Goal: Task Accomplishment & Management: Manage account settings

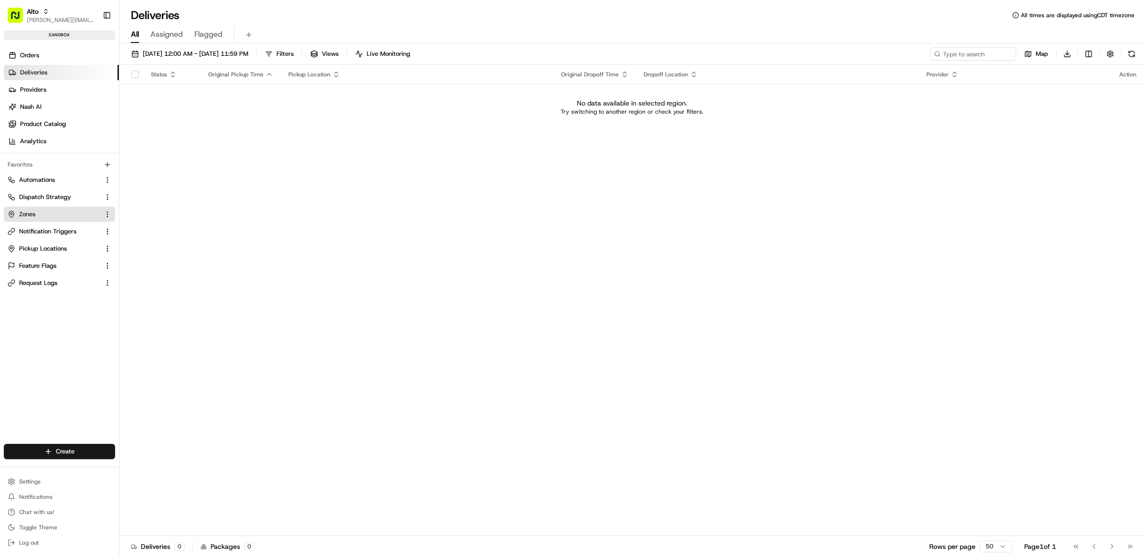
click at [78, 211] on link "Zones" at bounding box center [54, 214] width 92 height 9
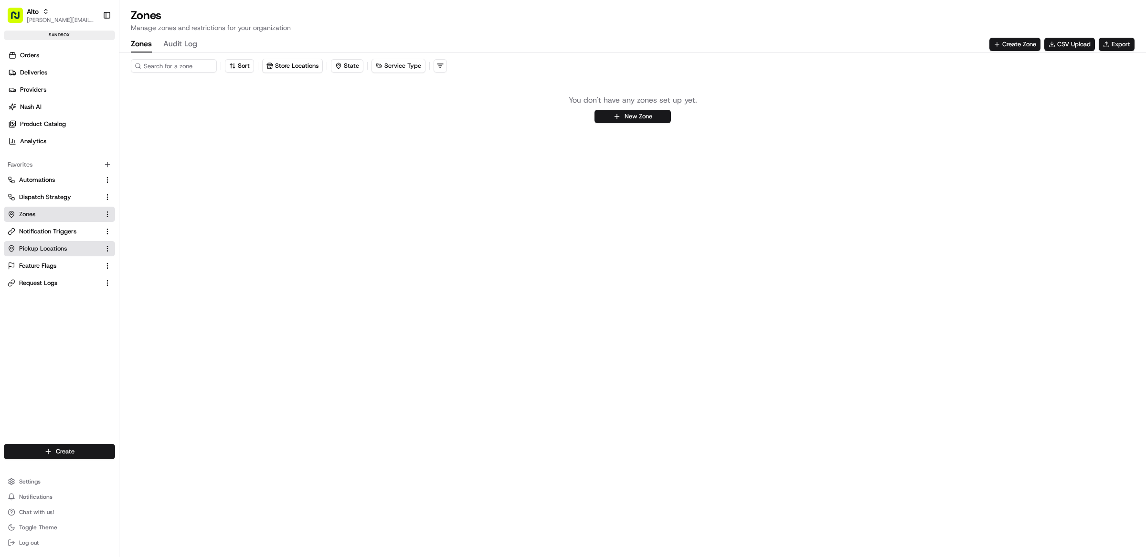
click at [61, 246] on span "Pickup Locations" at bounding box center [43, 249] width 48 height 9
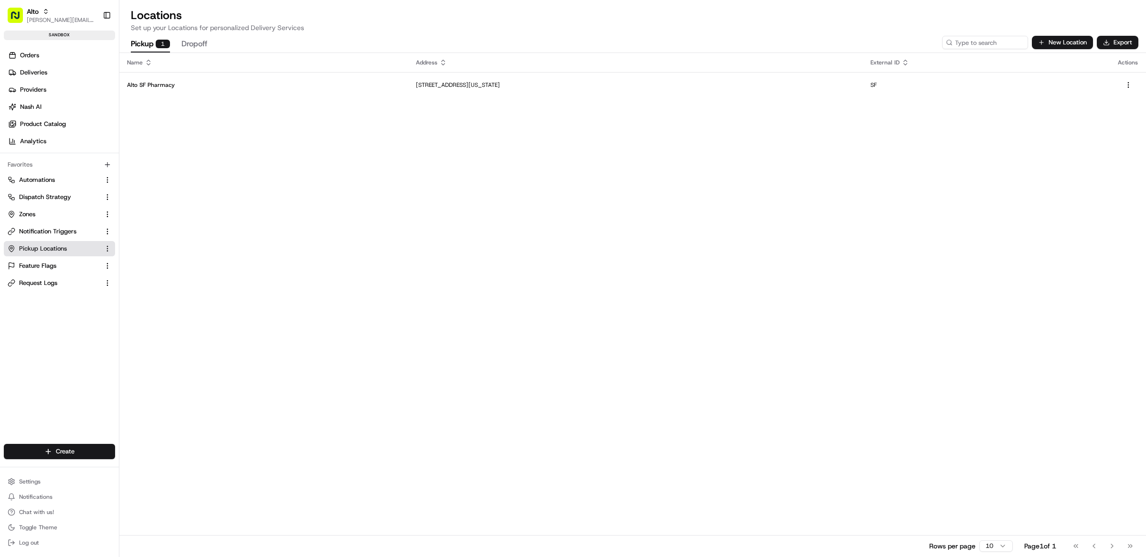
click at [341, 159] on div "Name Address External ID Actions Alto SF Pharmacy [STREET_ADDRESS][US_STATE] SF…" at bounding box center [632, 305] width 1027 height 504
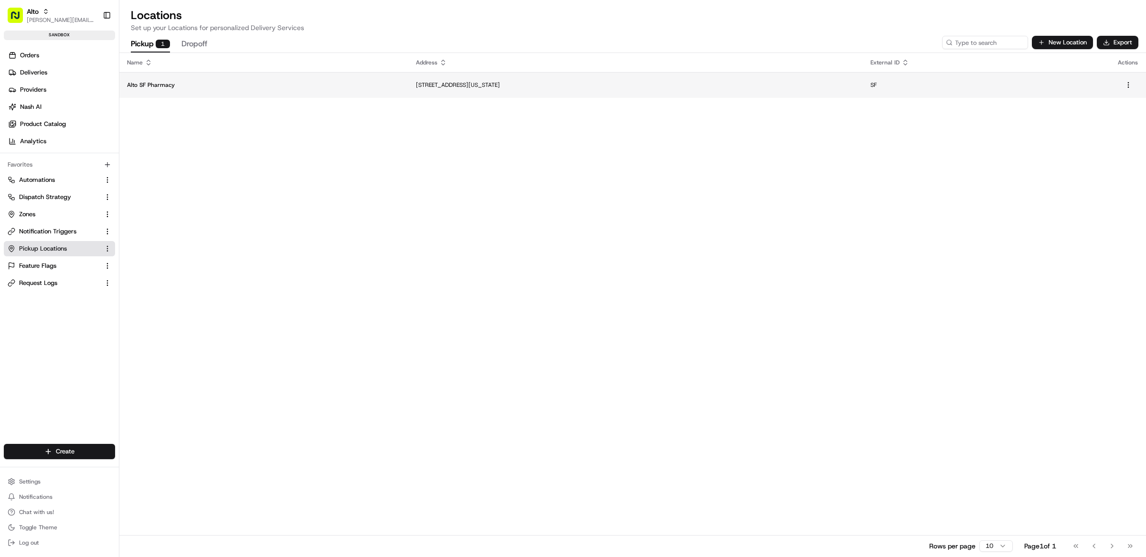
click at [264, 95] on td "Alto SF Pharmacy" at bounding box center [263, 85] width 289 height 26
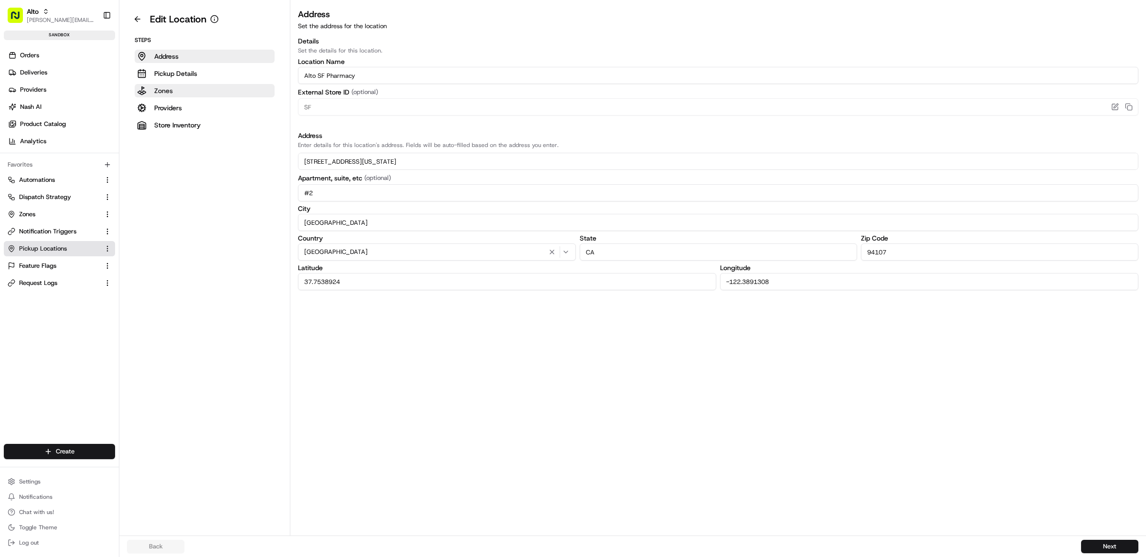
click at [208, 96] on button "Zones" at bounding box center [205, 90] width 140 height 13
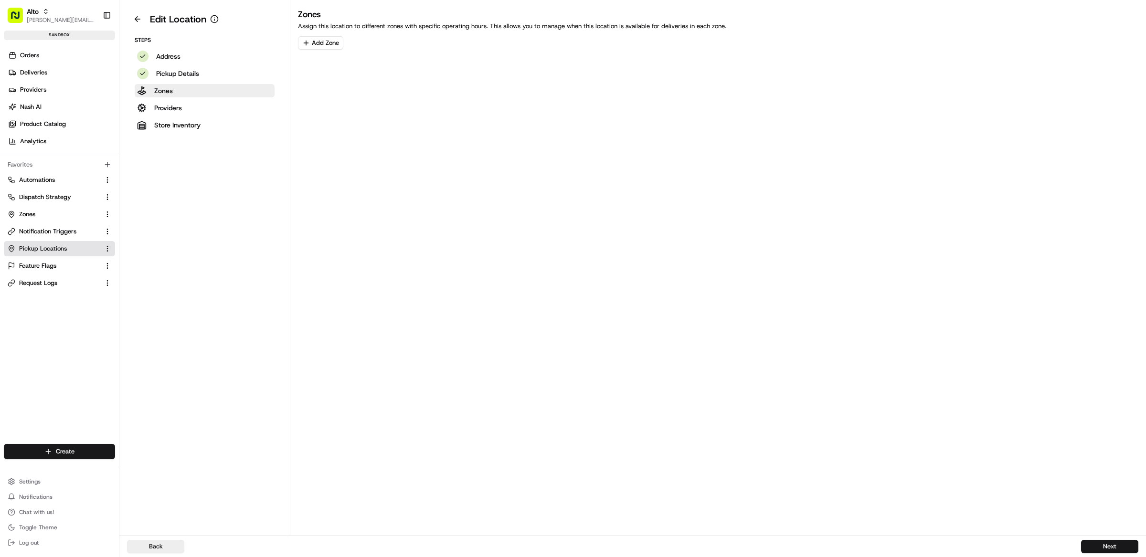
click at [502, 129] on div "Zones Assign this location to different zones with specific operating hours. Th…" at bounding box center [718, 272] width 856 height 528
click at [67, 208] on button "Zones" at bounding box center [59, 214] width 111 height 15
click at [40, 218] on link "Zones" at bounding box center [54, 214] width 92 height 9
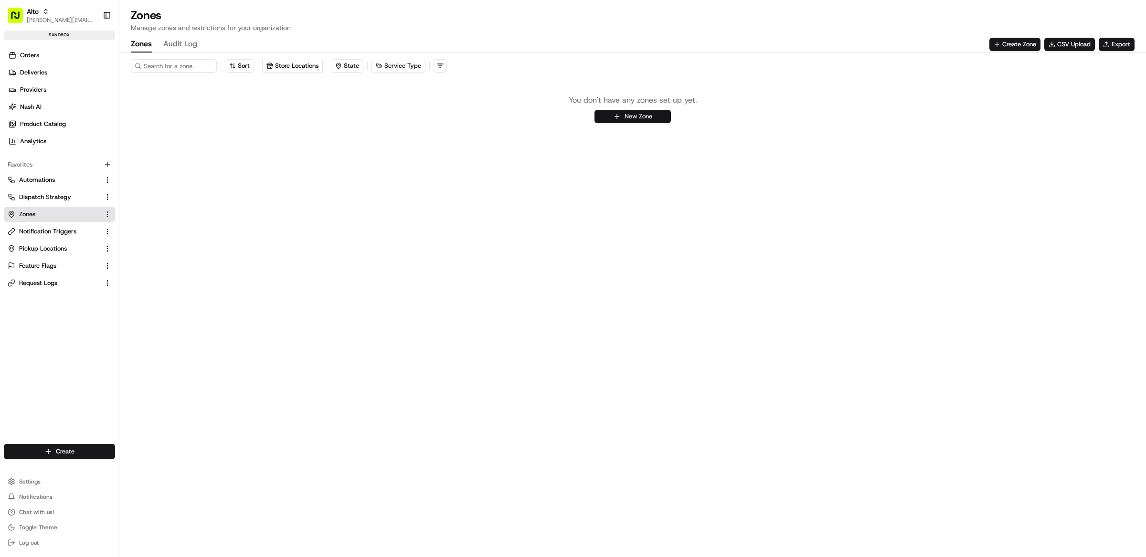
click at [630, 117] on button "New Zone" at bounding box center [633, 116] width 76 height 13
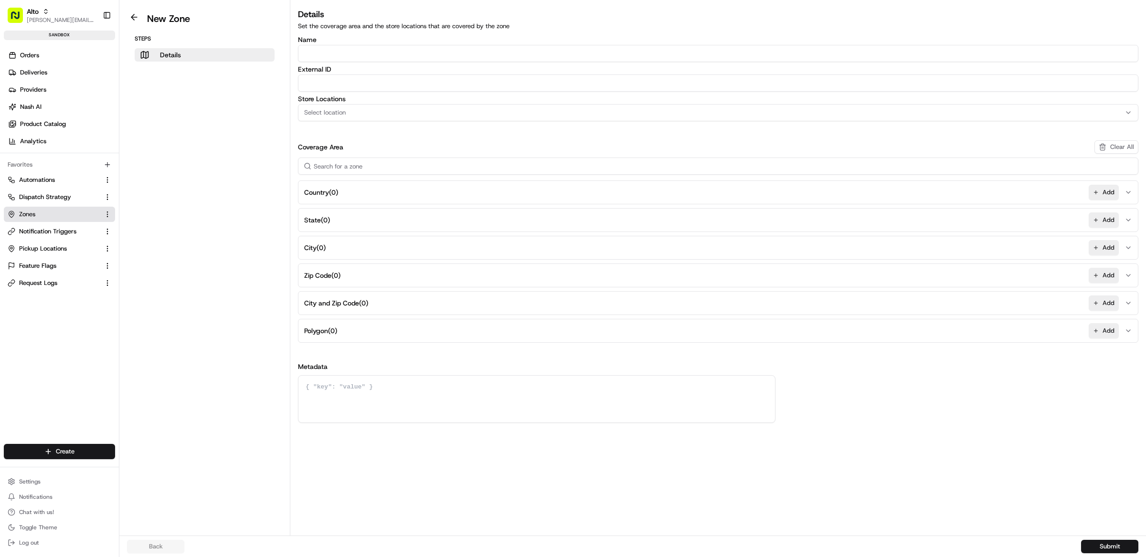
click at [335, 53] on input "Name" at bounding box center [718, 53] width 841 height 17
type input "Alto SF Pharmacy"
click at [339, 79] on input "External ID" at bounding box center [718, 83] width 841 height 17
click at [347, 114] on div "Select location" at bounding box center [718, 112] width 836 height 9
click at [347, 153] on span "Alto SF Pharmacy (SF)" at bounding box center [372, 150] width 117 height 9
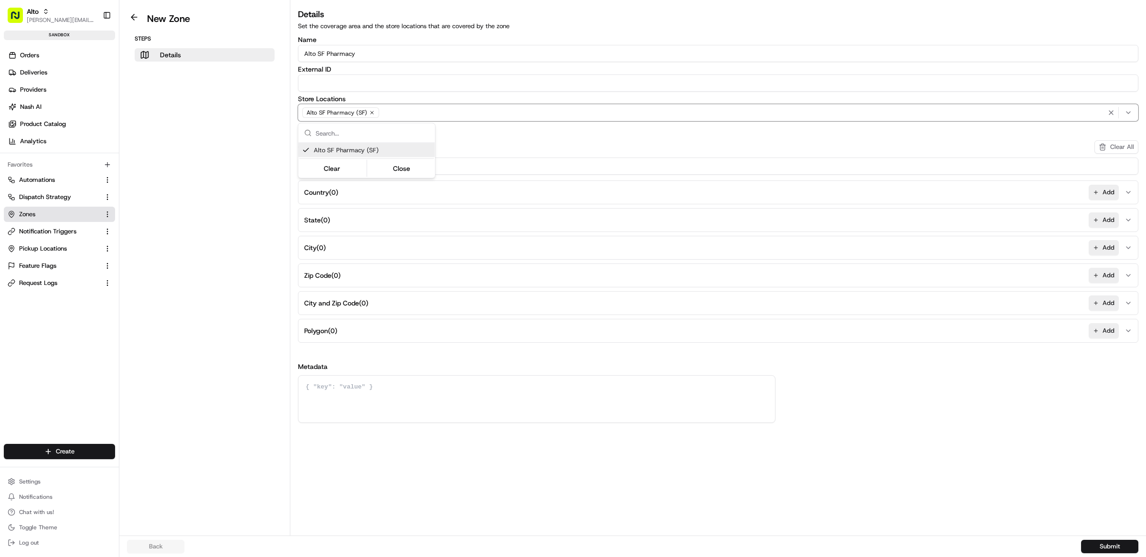
click at [223, 144] on html "Alto matt@usenash.com Toggle Sidebar sandbox Orders Deliveries Providers Nash A…" at bounding box center [573, 278] width 1146 height 557
click at [357, 275] on button "Zip Code ( 0 ) Add" at bounding box center [718, 275] width 836 height 23
click at [363, 306] on input at bounding box center [718, 299] width 832 height 17
type input "10001,10003,"
click at [344, 370] on button "Polygon ( 0 ) Add" at bounding box center [718, 363] width 836 height 23
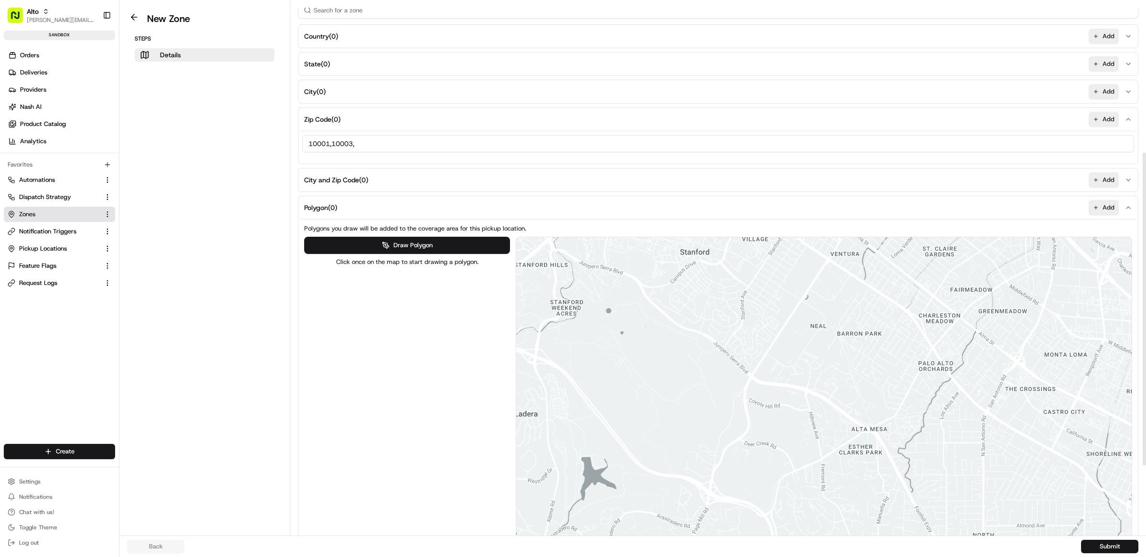
scroll to position [257, 0]
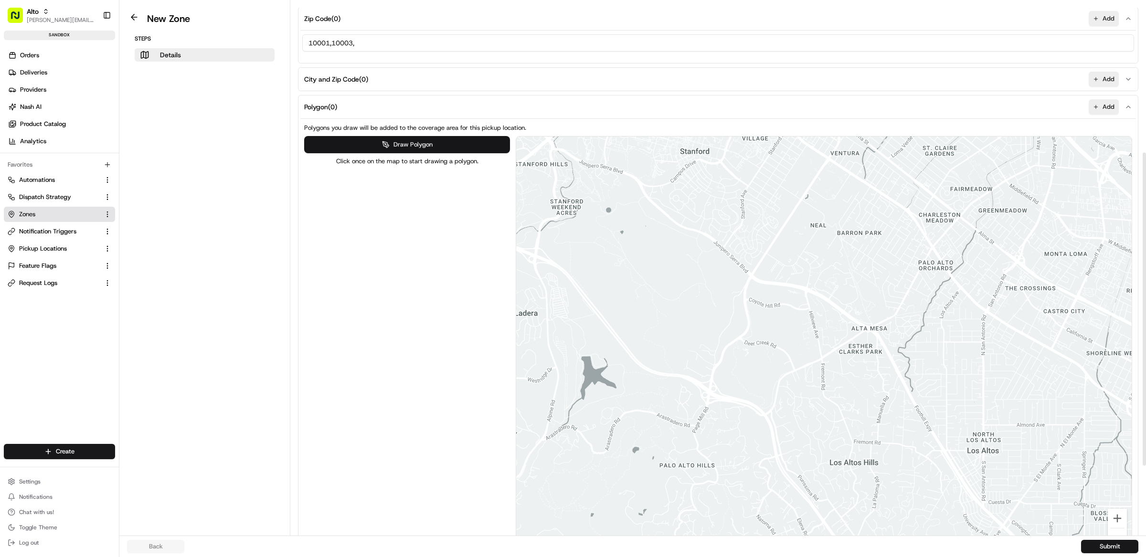
click at [416, 145] on button "Draw Polygon" at bounding box center [406, 144] width 205 height 17
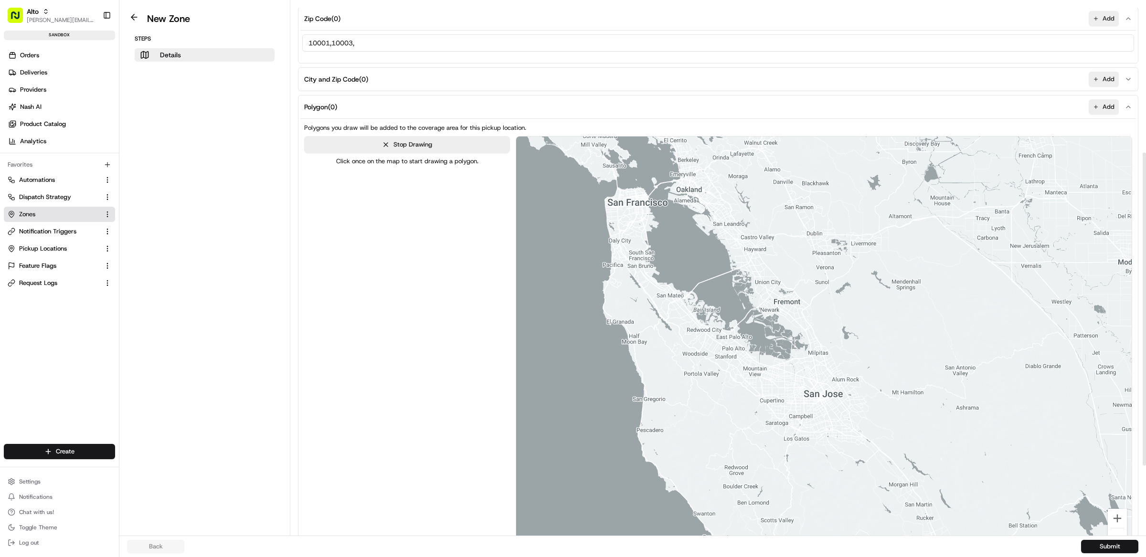
drag, startPoint x: 717, startPoint y: 274, endPoint x: 726, endPoint y: 335, distance: 61.8
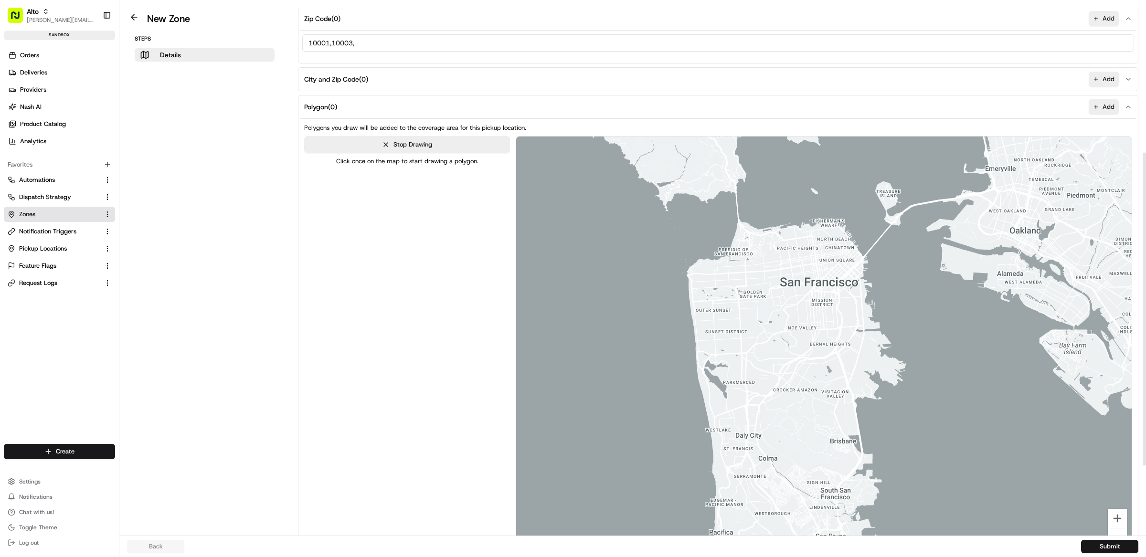
drag, startPoint x: 648, startPoint y: 265, endPoint x: 768, endPoint y: 219, distance: 128.8
click at [648, 265] on div at bounding box center [823, 348] width 615 height 423
click at [796, 208] on div at bounding box center [823, 348] width 615 height 423
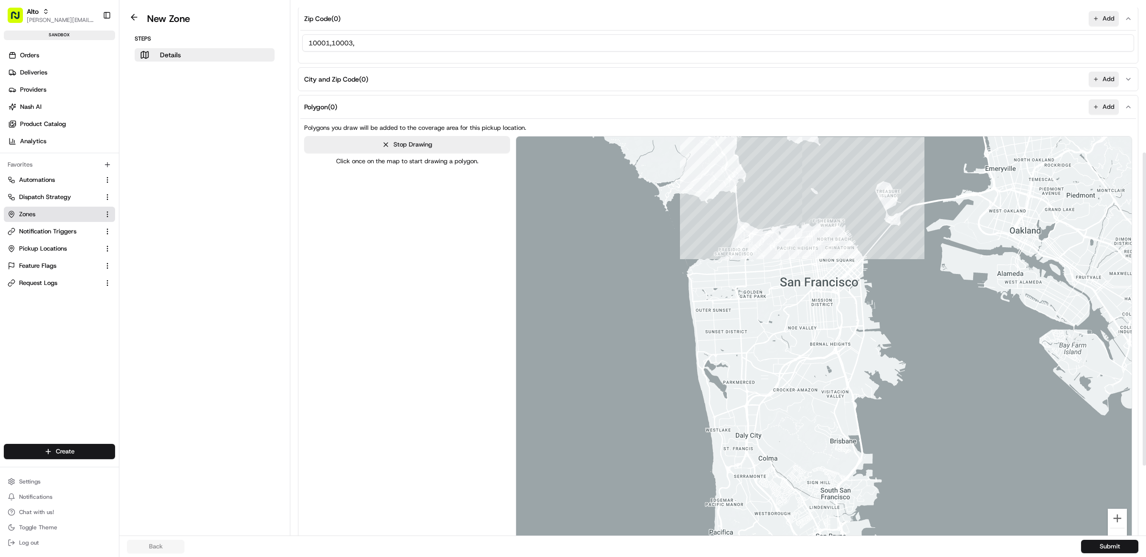
click at [800, 207] on div at bounding box center [823, 348] width 615 height 423
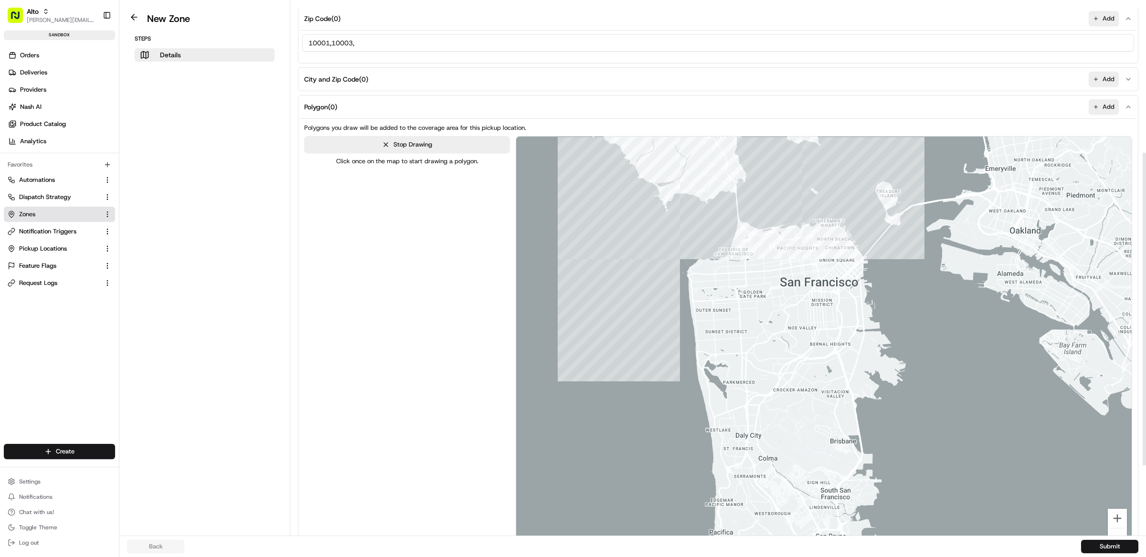
click at [609, 273] on div at bounding box center [823, 348] width 615 height 423
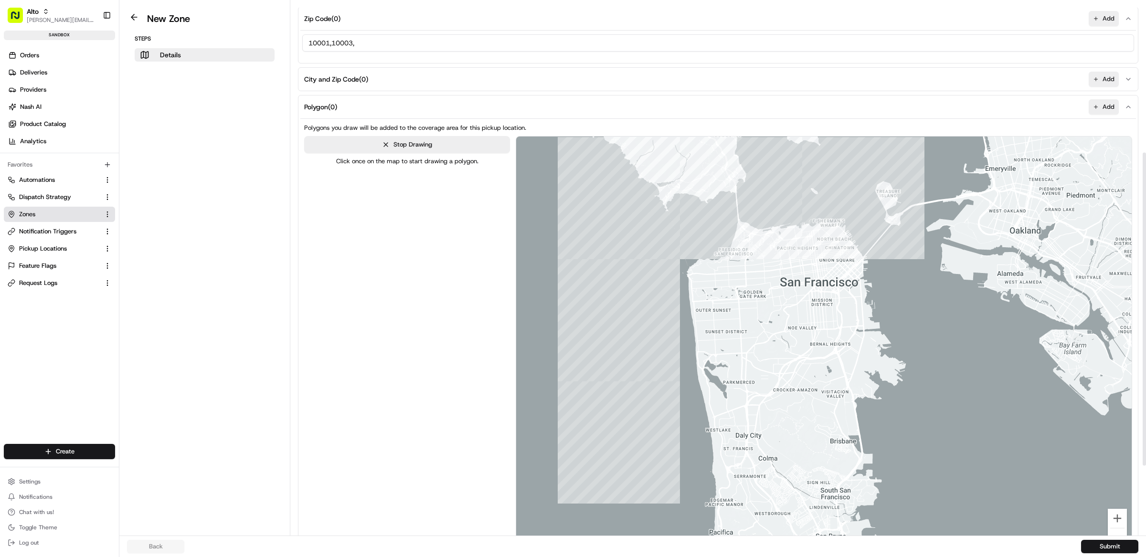
drag, startPoint x: 661, startPoint y: 501, endPoint x: 670, endPoint y: 501, distance: 9.6
click at [660, 501] on div at bounding box center [823, 348] width 615 height 423
click at [674, 518] on div at bounding box center [823, 348] width 615 height 423
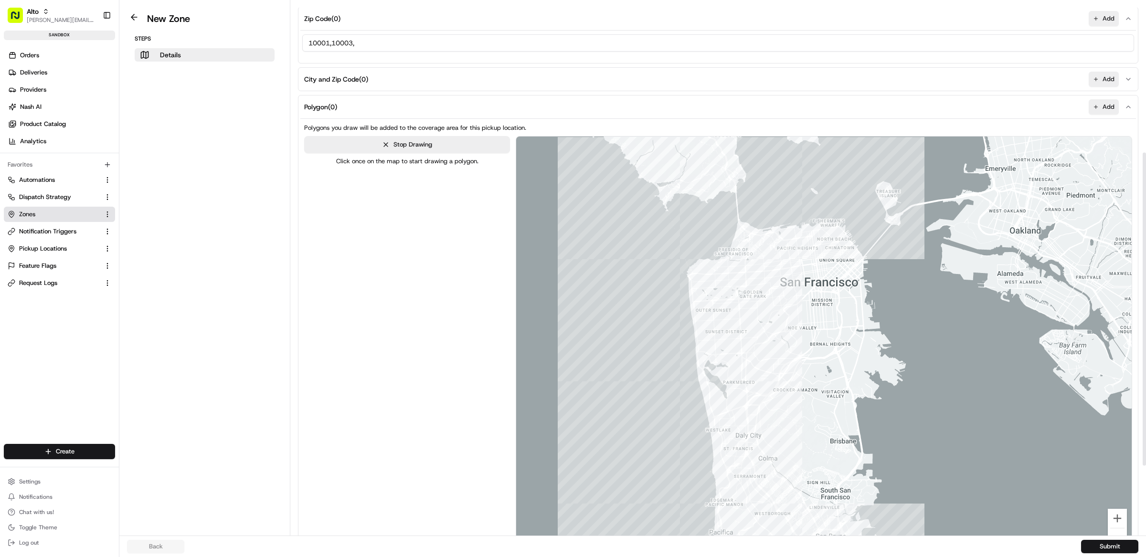
click at [966, 517] on div at bounding box center [823, 348] width 615 height 423
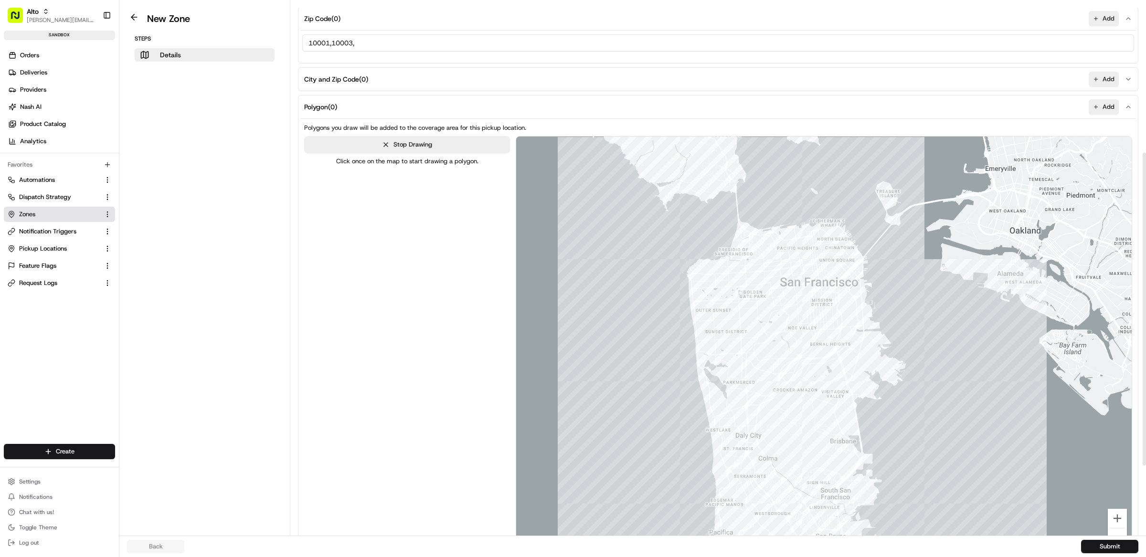
click at [935, 276] on div at bounding box center [823, 348] width 615 height 423
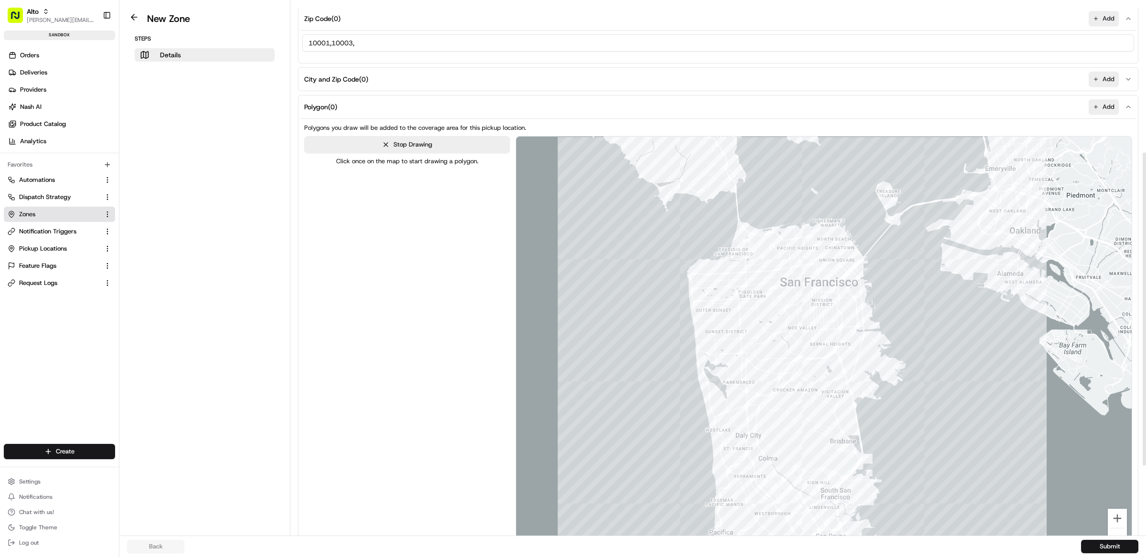
drag, startPoint x: 853, startPoint y: 192, endPoint x: 826, endPoint y: 197, distance: 27.7
click at [853, 192] on div at bounding box center [823, 348] width 615 height 423
click at [795, 208] on div at bounding box center [823, 348] width 615 height 423
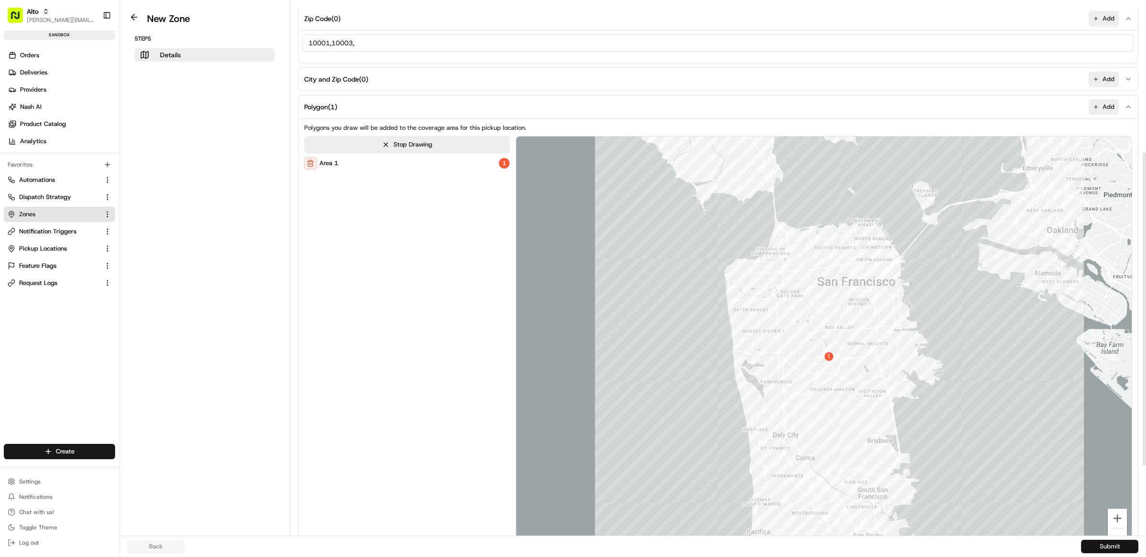
click at [1107, 545] on button "Submit" at bounding box center [1109, 546] width 57 height 13
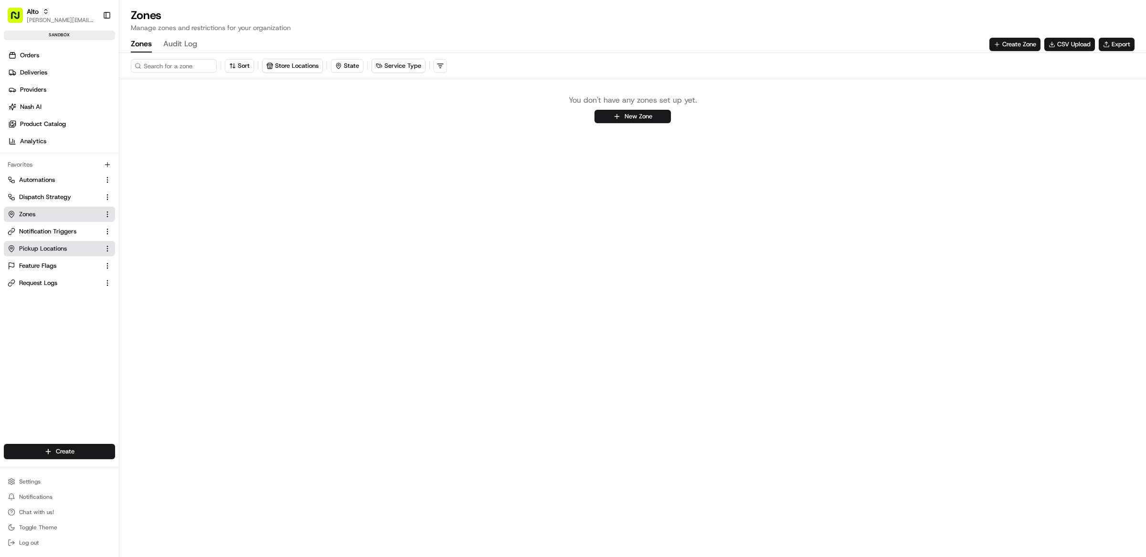
click at [56, 251] on span "Pickup Locations" at bounding box center [43, 249] width 48 height 9
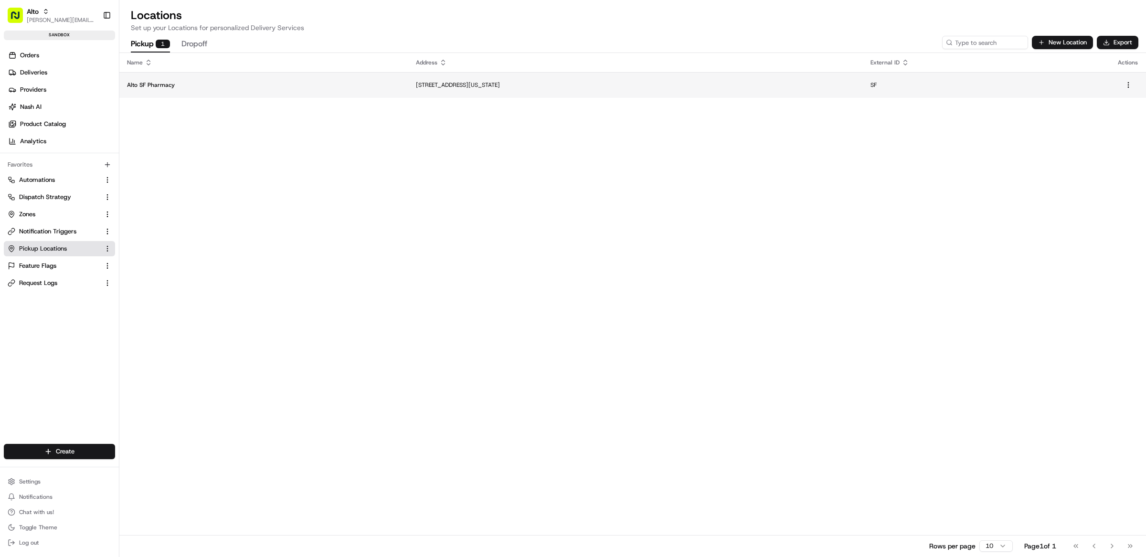
click at [194, 86] on p "Alto SF Pharmacy" at bounding box center [264, 85] width 274 height 8
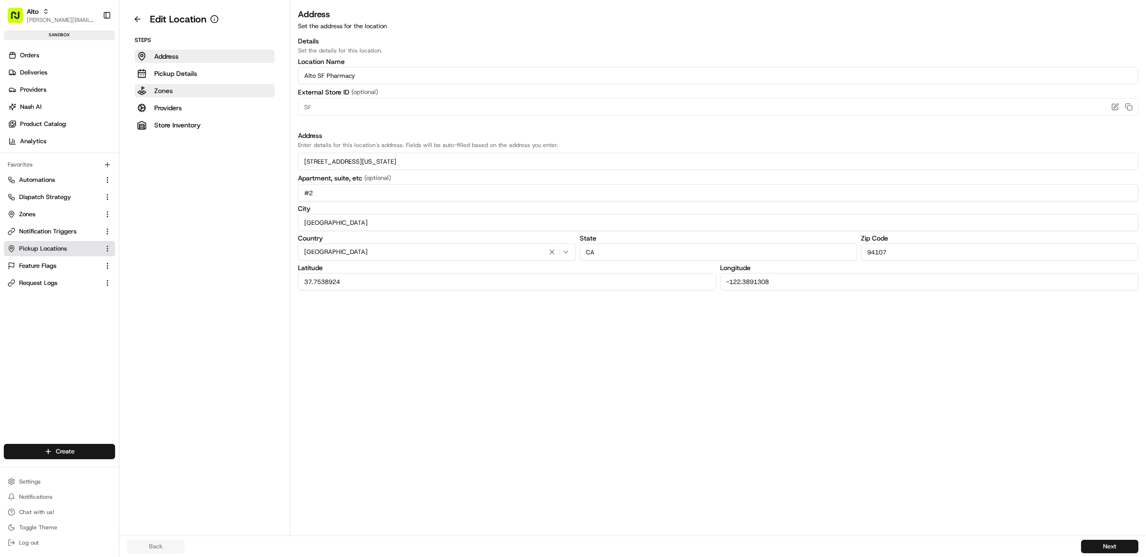
click at [176, 90] on button "Zones" at bounding box center [205, 90] width 140 height 13
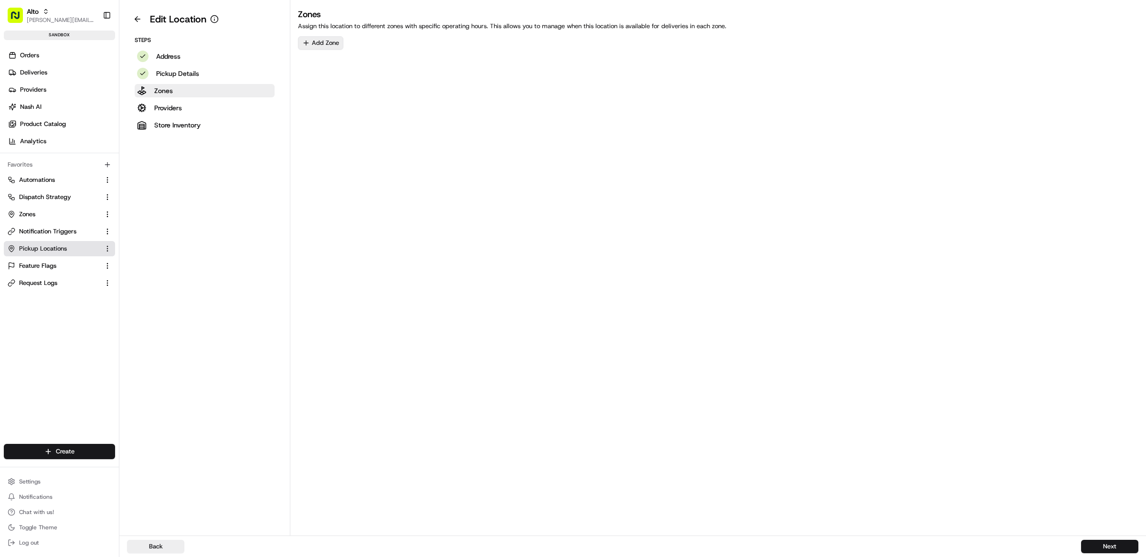
click at [330, 49] on button "Add Zone" at bounding box center [320, 42] width 45 height 13
click at [446, 235] on html "Alto matt@usenash.com Toggle Sidebar sandbox Orders Deliveries Providers Nash A…" at bounding box center [573, 278] width 1146 height 557
click at [39, 215] on link "Zones" at bounding box center [54, 214] width 92 height 9
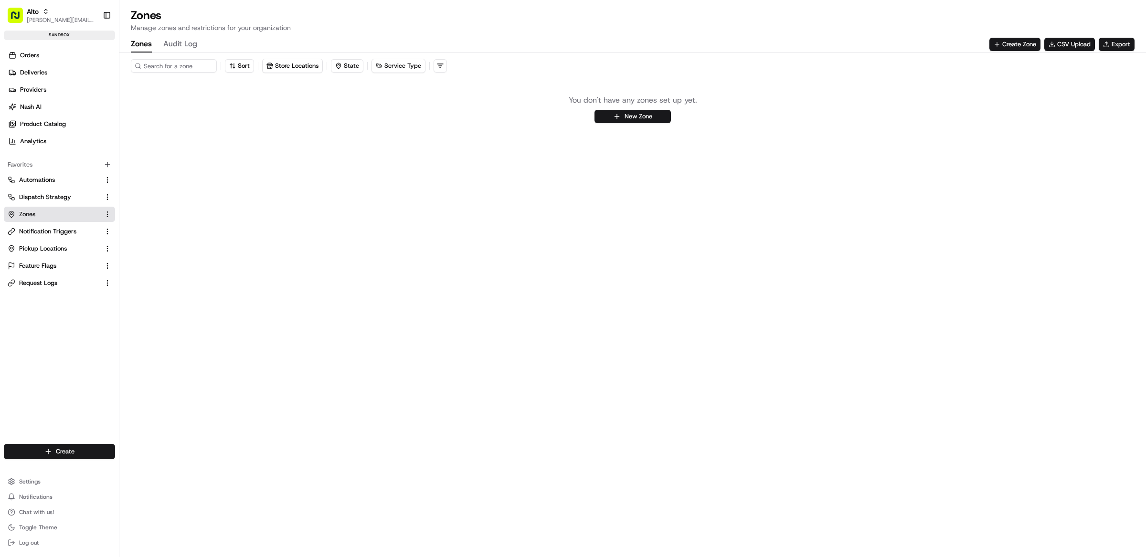
click at [646, 173] on div "Sort Store Locations State Service Type You don't have any zones set up yet. Ne…" at bounding box center [632, 305] width 1027 height 504
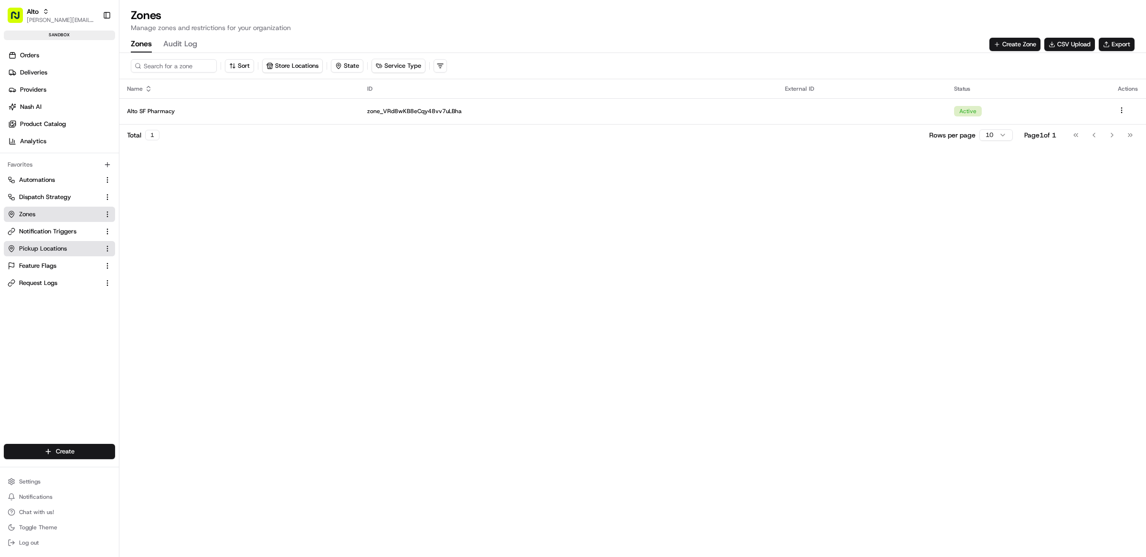
click at [46, 241] on button "Pickup Locations" at bounding box center [59, 248] width 111 height 15
click at [59, 232] on span "Notification Triggers" at bounding box center [47, 231] width 57 height 9
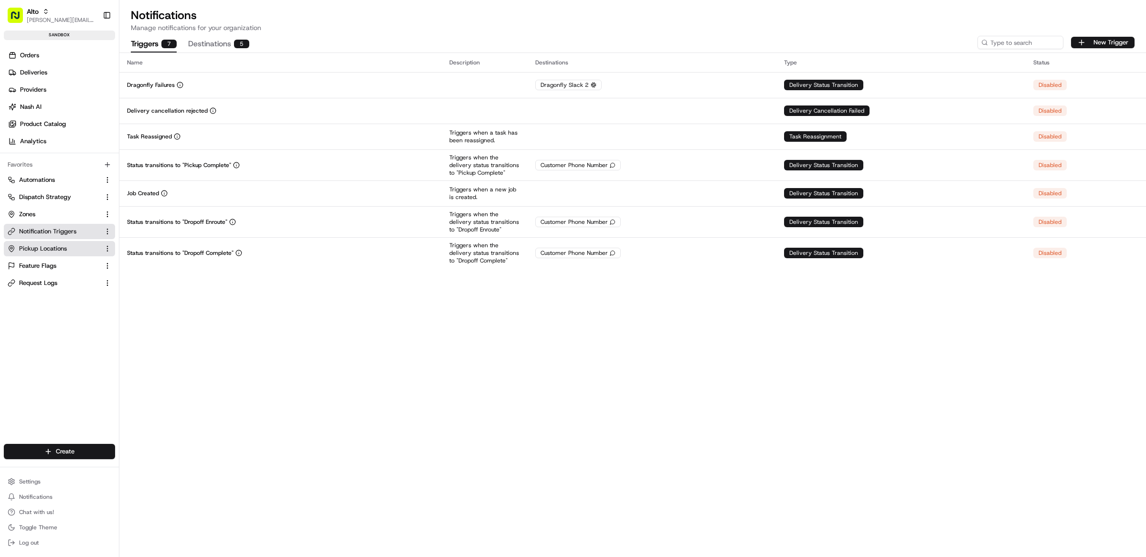
click at [47, 254] on button "Pickup Locations" at bounding box center [59, 248] width 111 height 15
click at [62, 249] on span "Pickup Locations" at bounding box center [43, 249] width 48 height 9
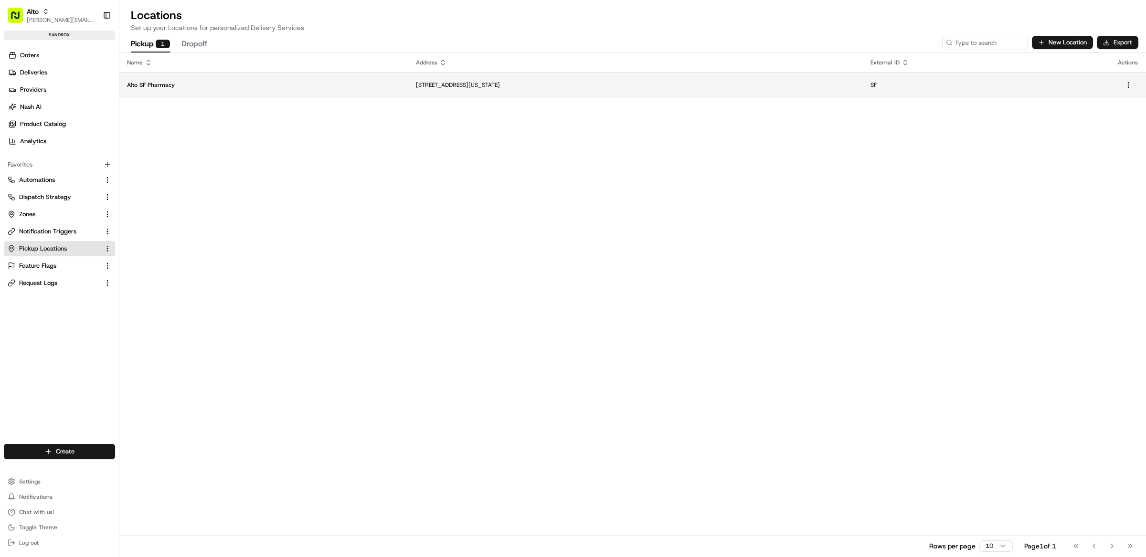
click at [173, 91] on td "Alto SF Pharmacy" at bounding box center [263, 85] width 289 height 26
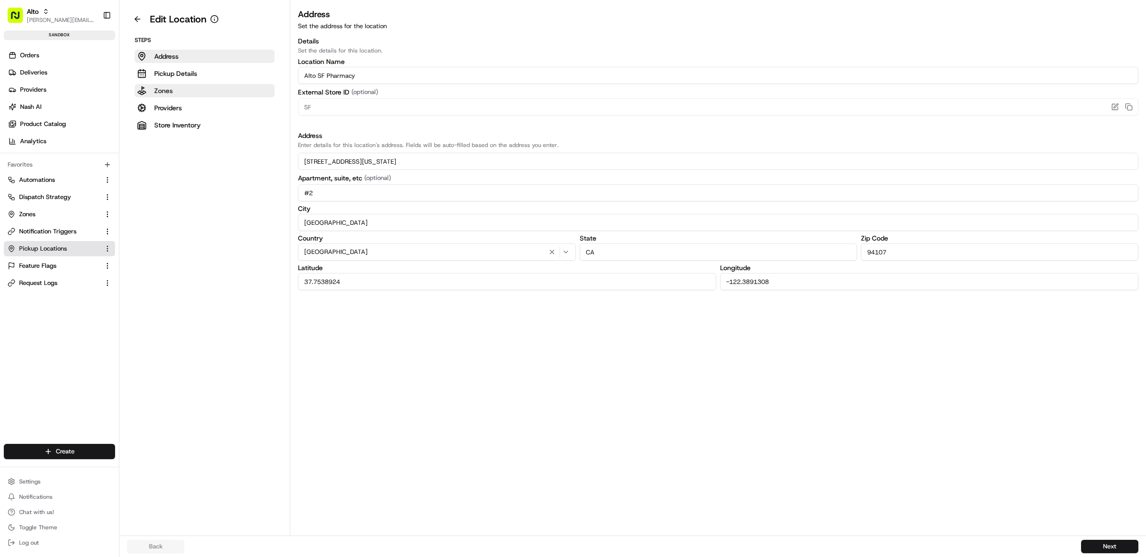
click at [167, 93] on p "Zones" at bounding box center [163, 91] width 19 height 10
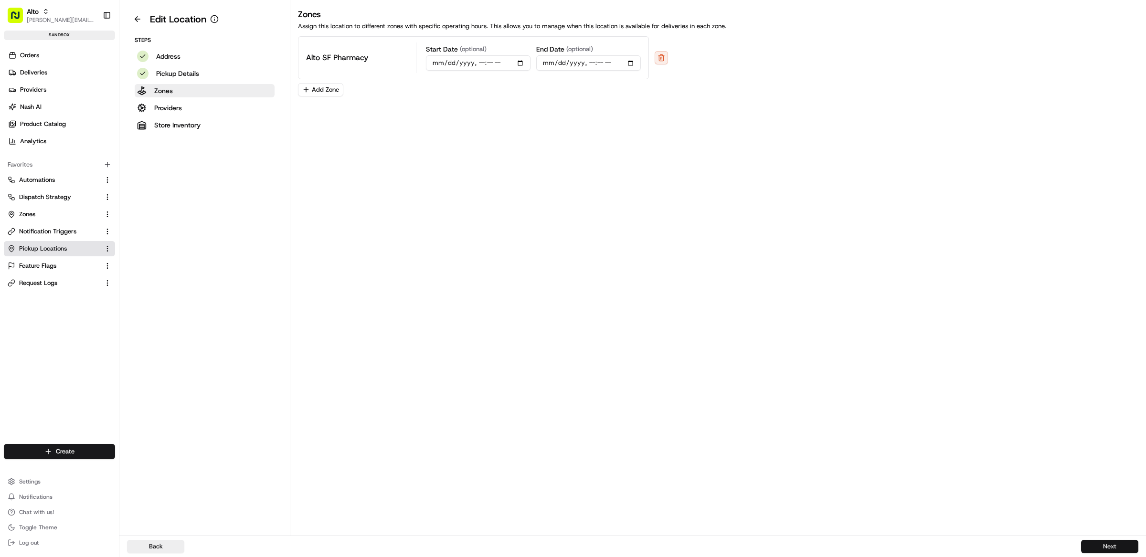
click at [1102, 545] on button "Next" at bounding box center [1109, 546] width 57 height 13
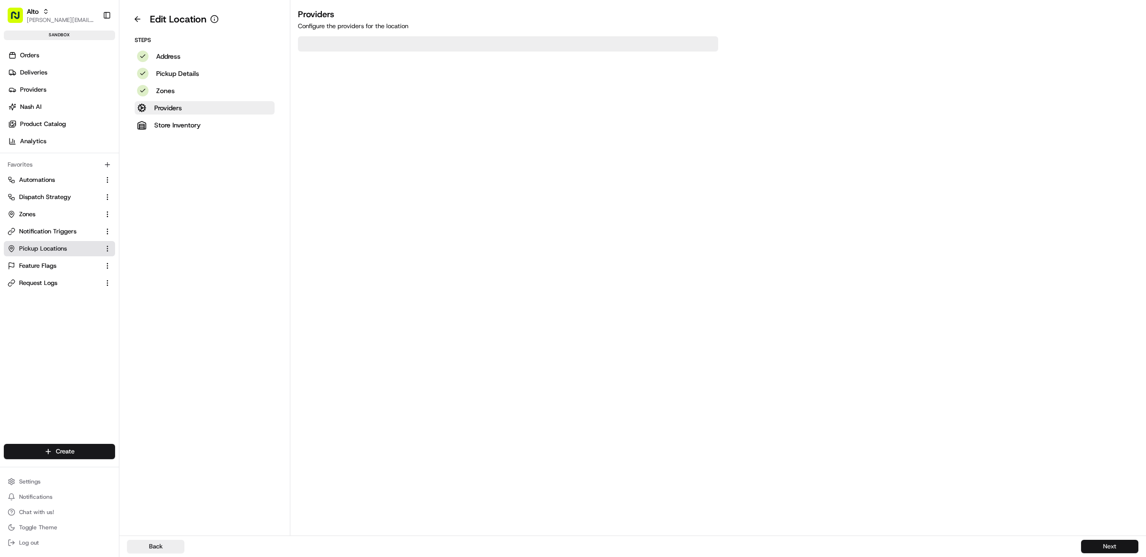
click at [1102, 544] on button "Next" at bounding box center [1109, 546] width 57 height 13
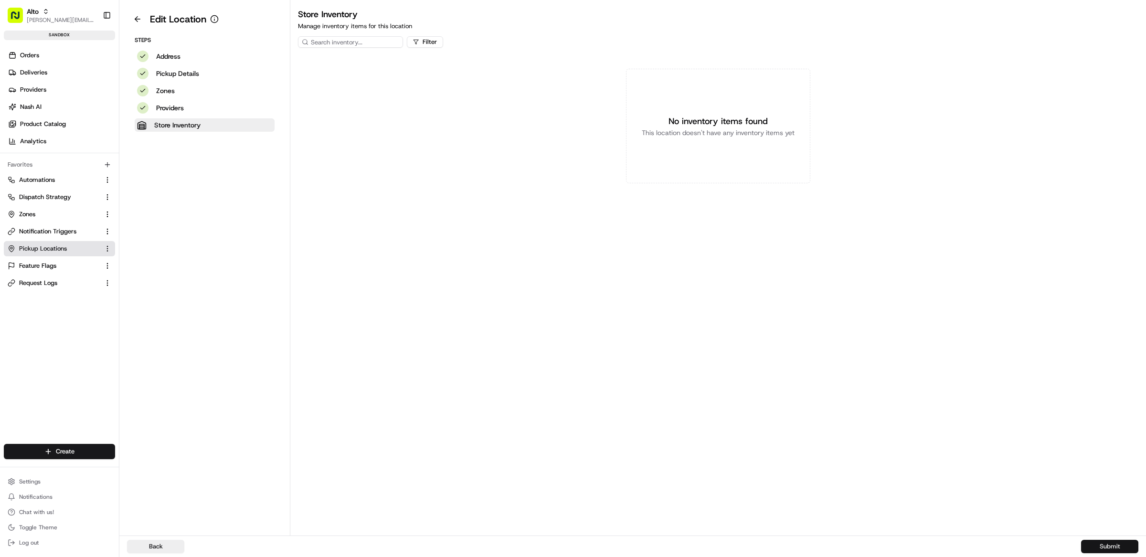
click at [1102, 544] on button "Submit" at bounding box center [1109, 546] width 57 height 13
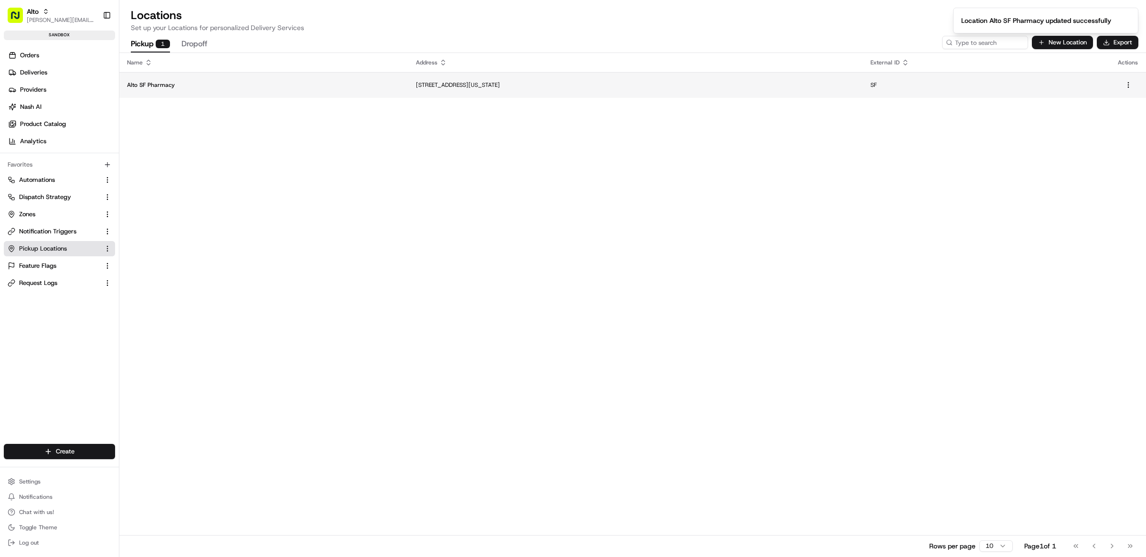
click at [213, 90] on td "Alto SF Pharmacy" at bounding box center [263, 85] width 289 height 26
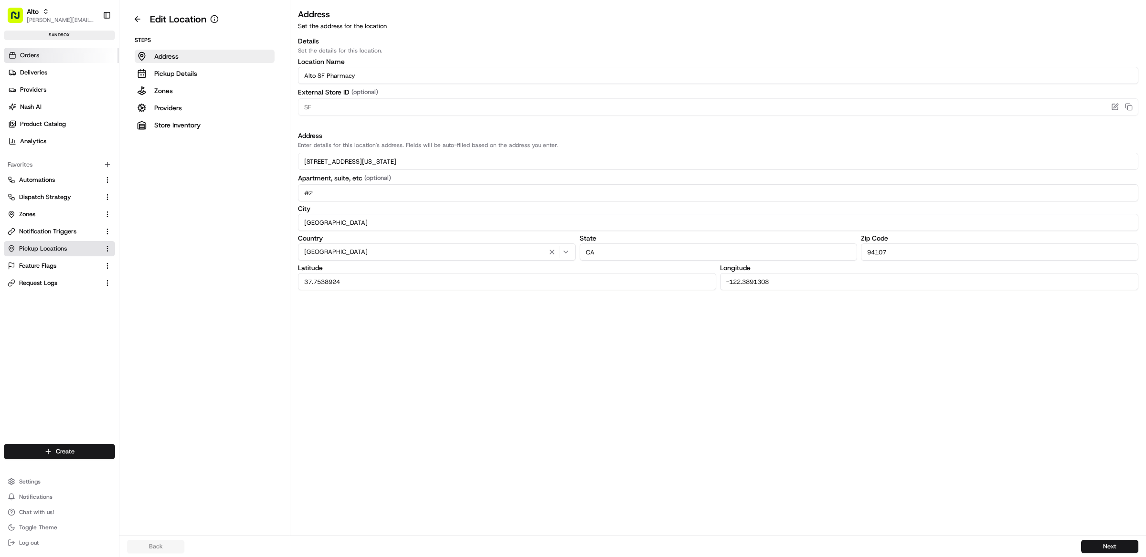
click at [48, 53] on link "Orders" at bounding box center [61, 55] width 115 height 15
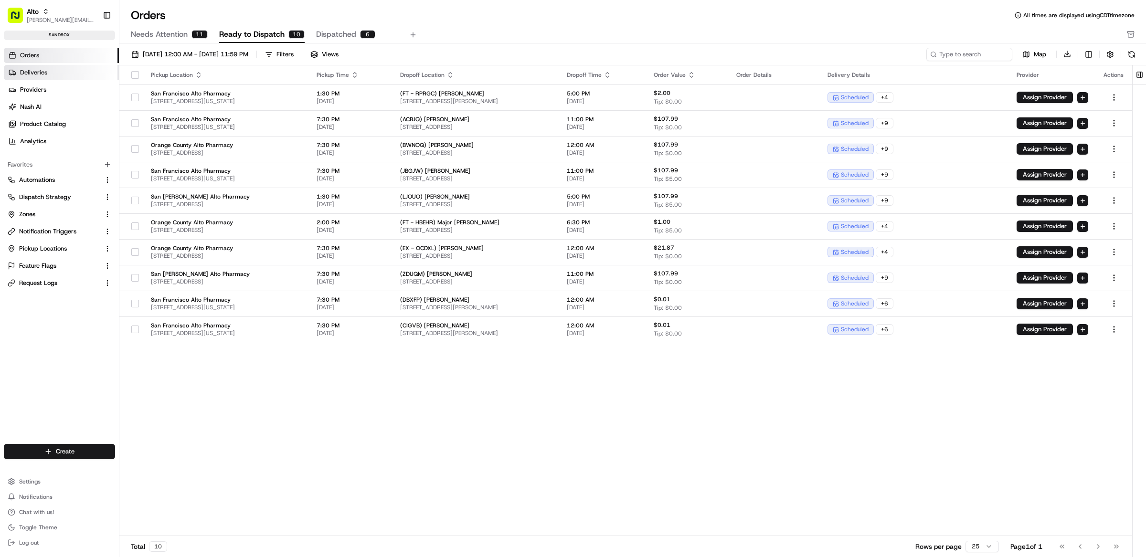
click at [59, 73] on link "Deliveries" at bounding box center [61, 72] width 115 height 15
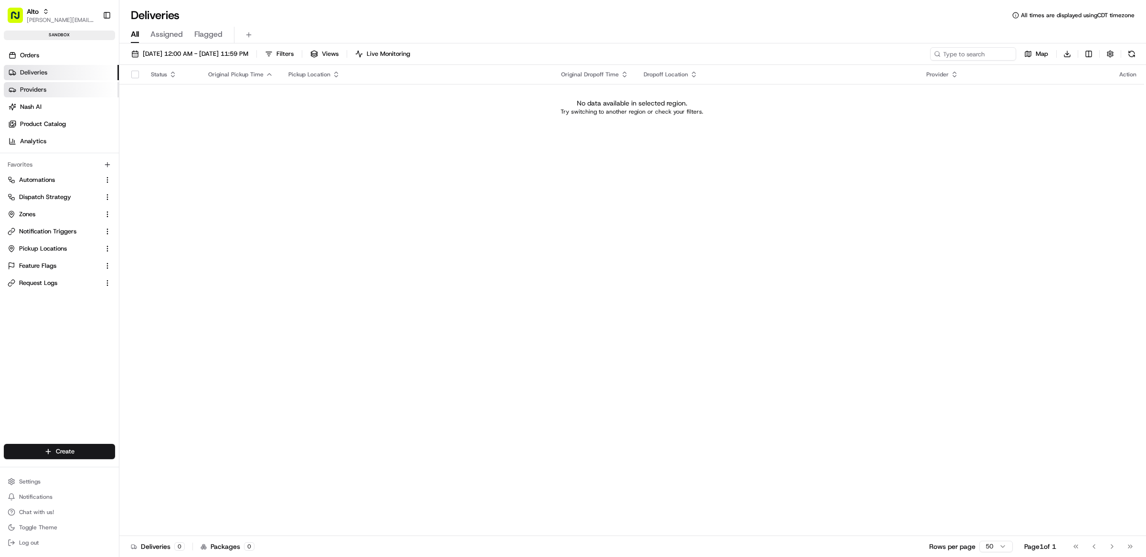
click at [56, 93] on link "Providers" at bounding box center [61, 89] width 115 height 15
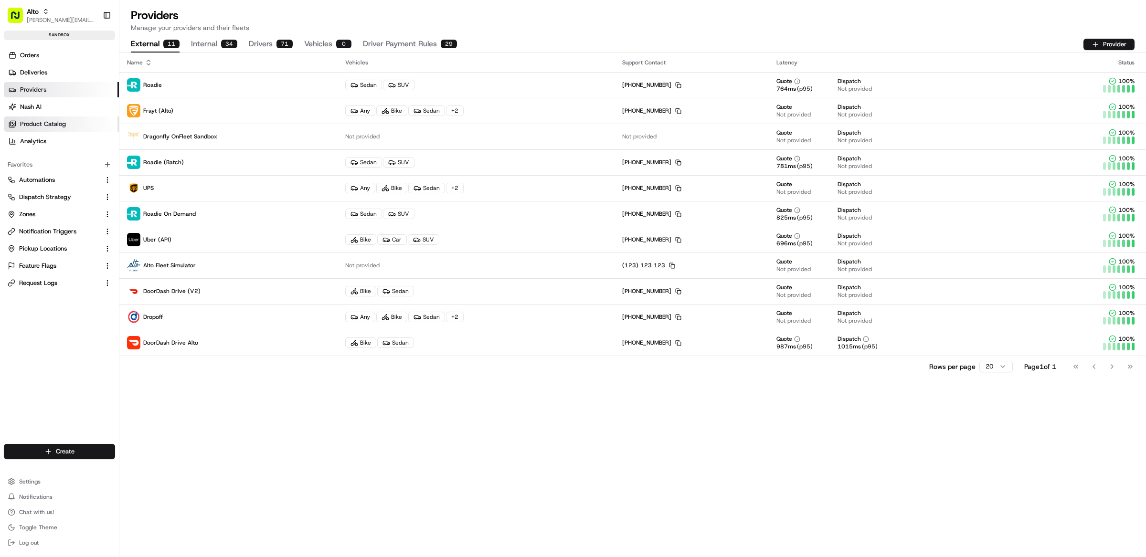
click at [62, 127] on span "Product Catalog" at bounding box center [43, 124] width 46 height 9
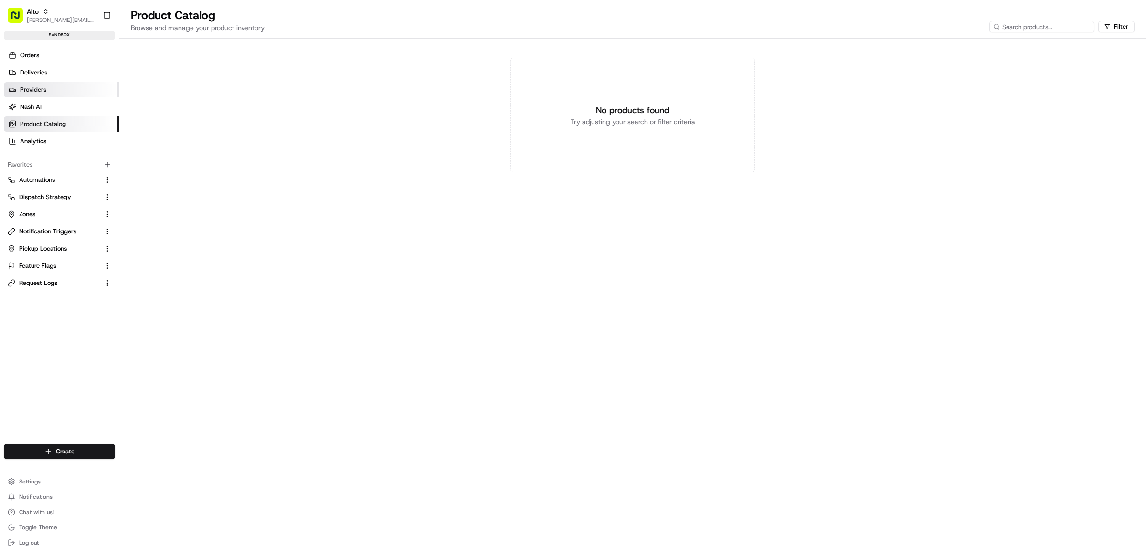
click at [43, 92] on span "Providers" at bounding box center [33, 89] width 26 height 9
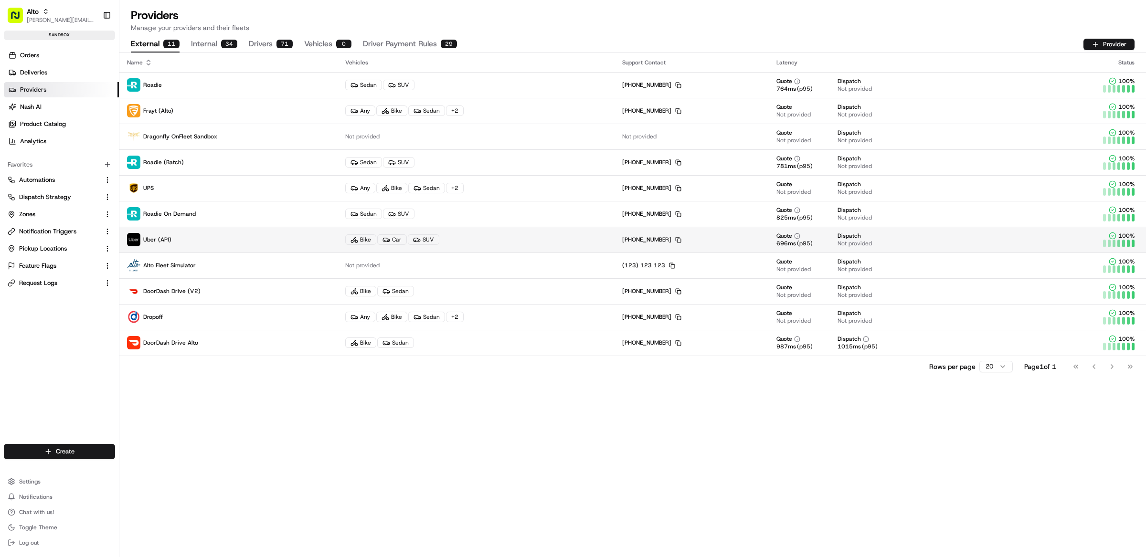
click at [212, 239] on p "Uber (API)" at bounding box center [228, 239] width 203 height 13
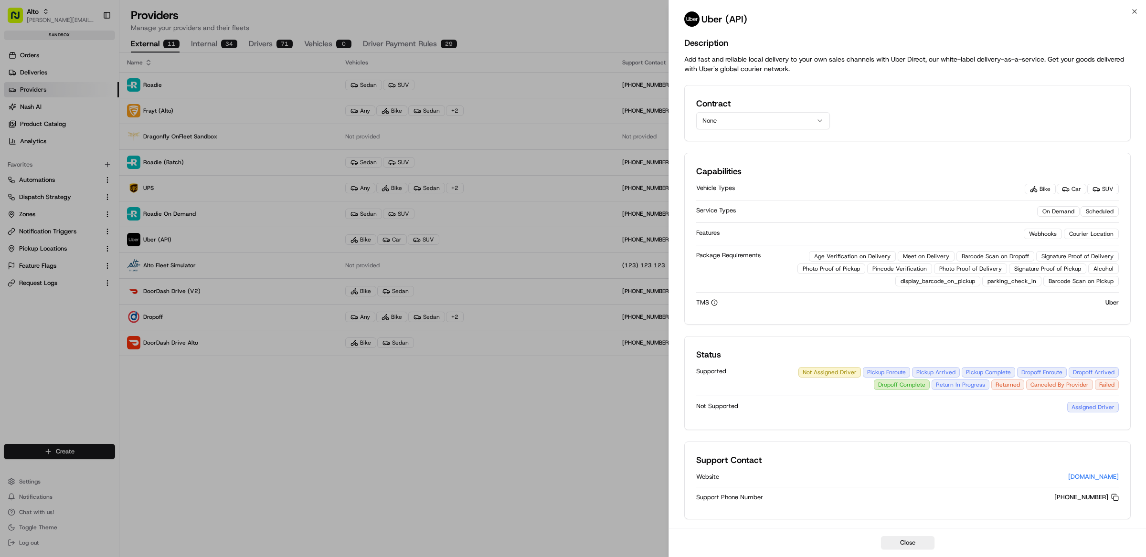
click at [742, 114] on button "None" at bounding box center [763, 120] width 134 height 17
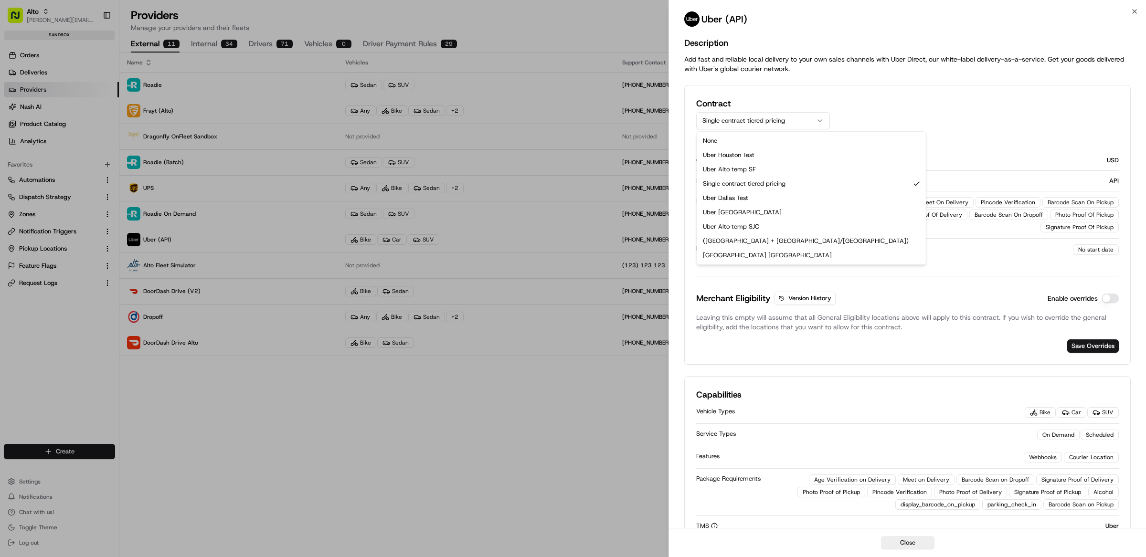
click at [758, 117] on button "Single contract tiered pricing" at bounding box center [763, 120] width 134 height 17
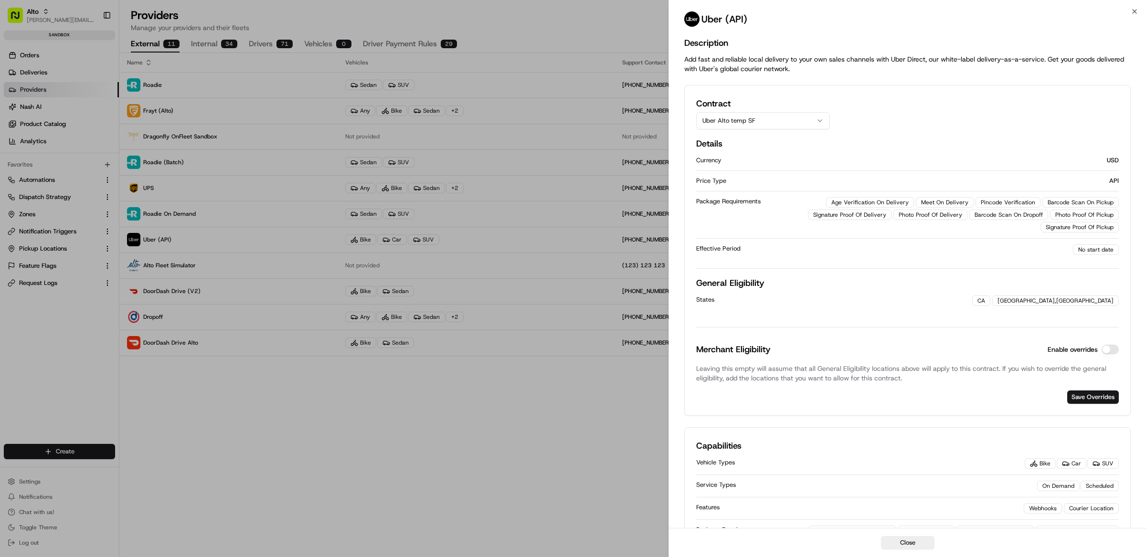
click at [922, 116] on div "Contract Uber Alto temp SF" at bounding box center [907, 113] width 423 height 32
click at [745, 119] on button "Uber Alto temp SF" at bounding box center [763, 120] width 134 height 17
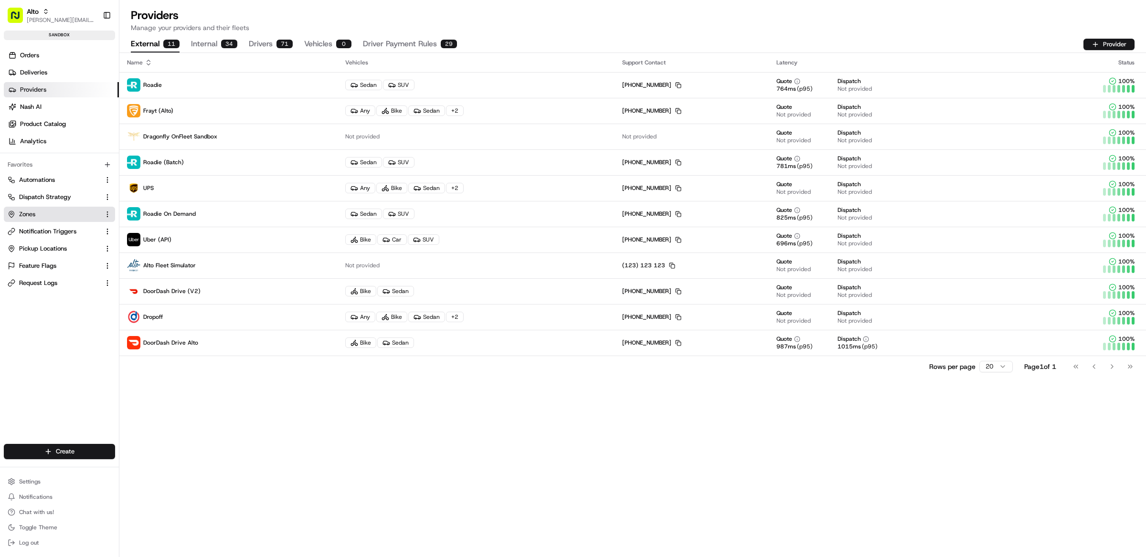
click at [46, 212] on link "Zones" at bounding box center [54, 214] width 92 height 9
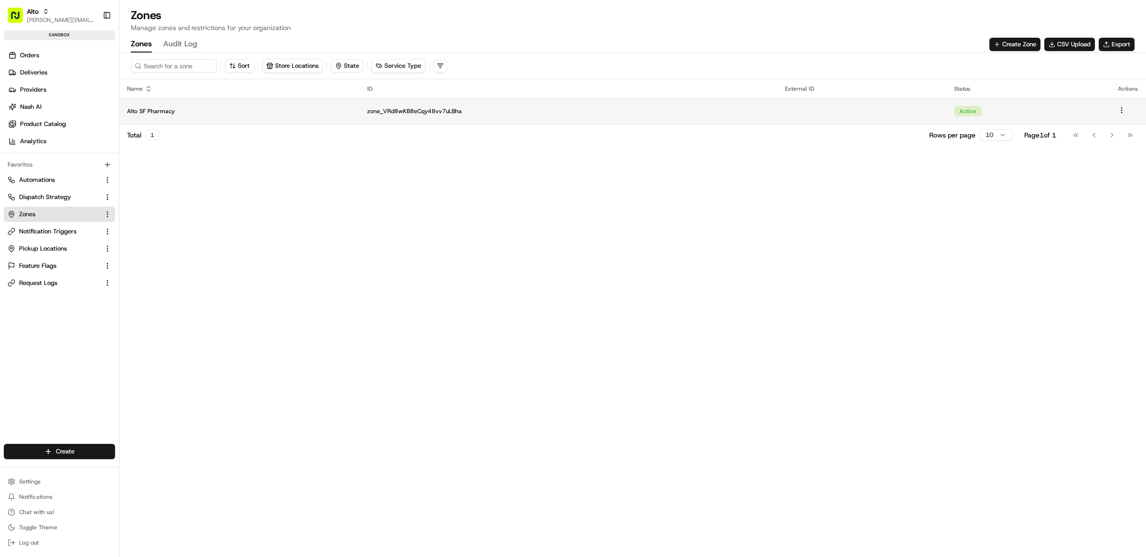
click at [258, 105] on td "Alto SF Pharmacy" at bounding box center [239, 111] width 240 height 26
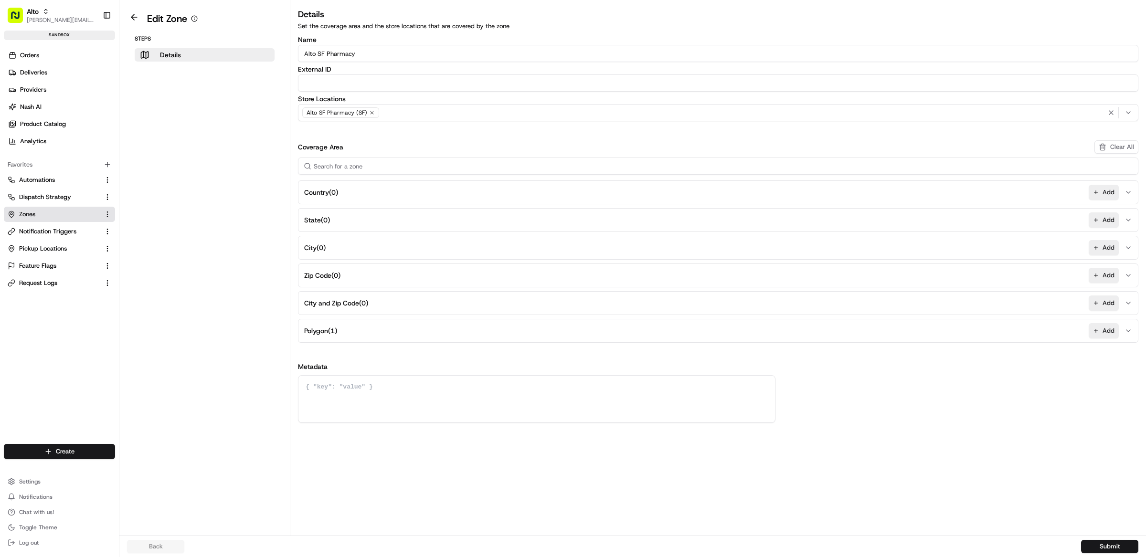
click at [373, 277] on button "Zip Code ( 0 ) Add" at bounding box center [718, 275] width 836 height 23
drag, startPoint x: 331, startPoint y: 147, endPoint x: 292, endPoint y: 147, distance: 39.6
click at [292, 147] on div "Details Set the coverage area and the store locations that are covered by the z…" at bounding box center [718, 232] width 856 height 448
click at [258, 198] on aside "Edit Zone Steps Details" at bounding box center [204, 268] width 171 height 536
click at [132, 18] on button at bounding box center [134, 16] width 22 height 11
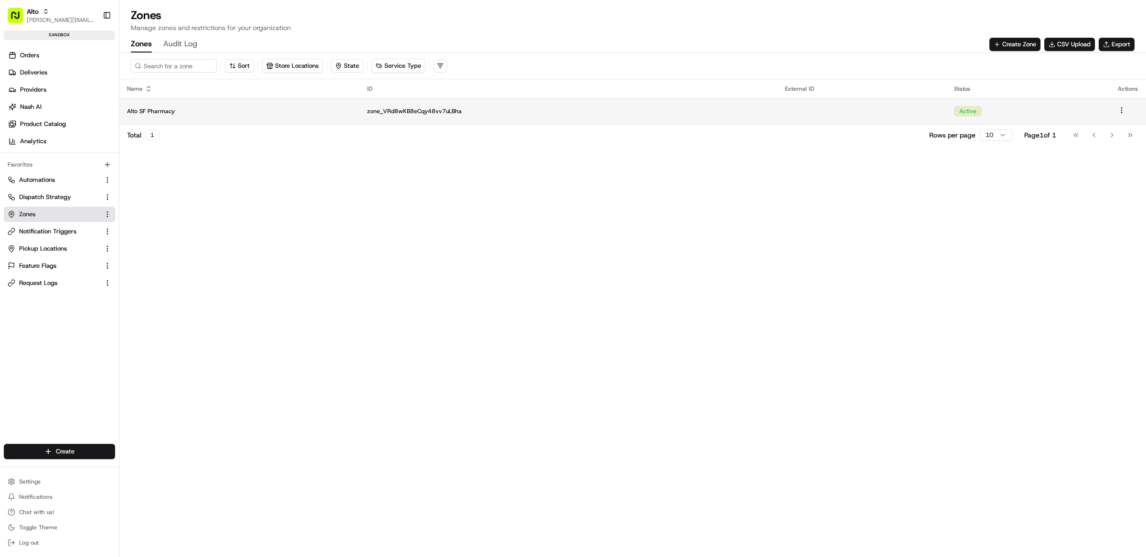
click at [173, 115] on td "Alto SF Pharmacy" at bounding box center [239, 111] width 240 height 26
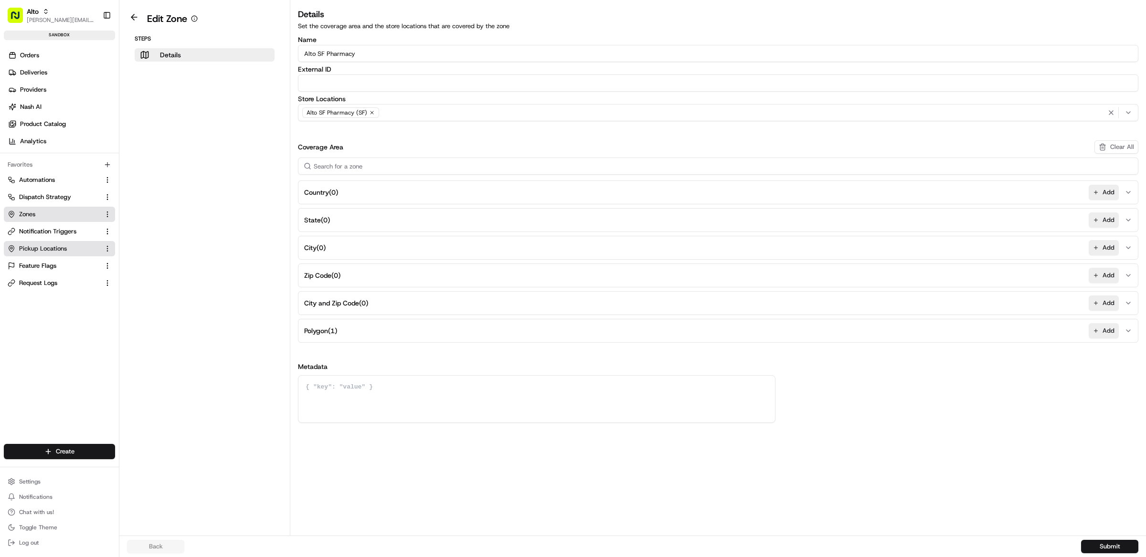
click at [35, 245] on span "Pickup Locations" at bounding box center [43, 249] width 48 height 9
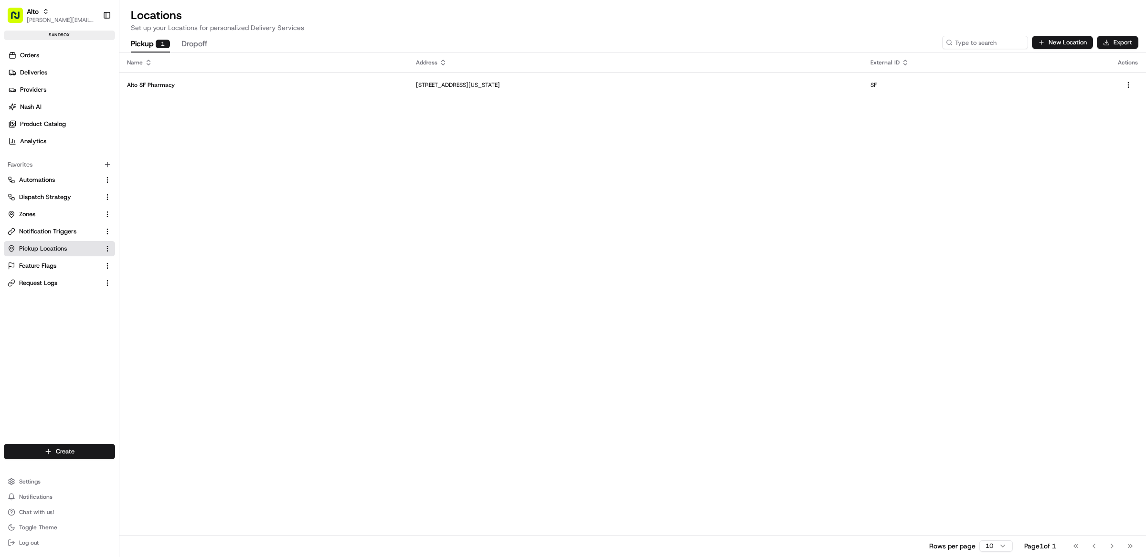
click at [335, 170] on div "Name Address External ID Actions Alto SF Pharmacy [STREET_ADDRESS][US_STATE] SF…" at bounding box center [632, 305] width 1027 height 504
click at [250, 159] on div "Name Address External ID Actions Alto SF Pharmacy [STREET_ADDRESS][US_STATE] SF…" at bounding box center [632, 305] width 1027 height 504
click at [73, 16] on span "[PERSON_NAME][EMAIL_ADDRESS][DOMAIN_NAME]" at bounding box center [61, 20] width 68 height 8
type input "demo: [PERSON_NAME]"
click at [164, 47] on span "Demo: [PERSON_NAME]" at bounding box center [157, 49] width 70 height 9
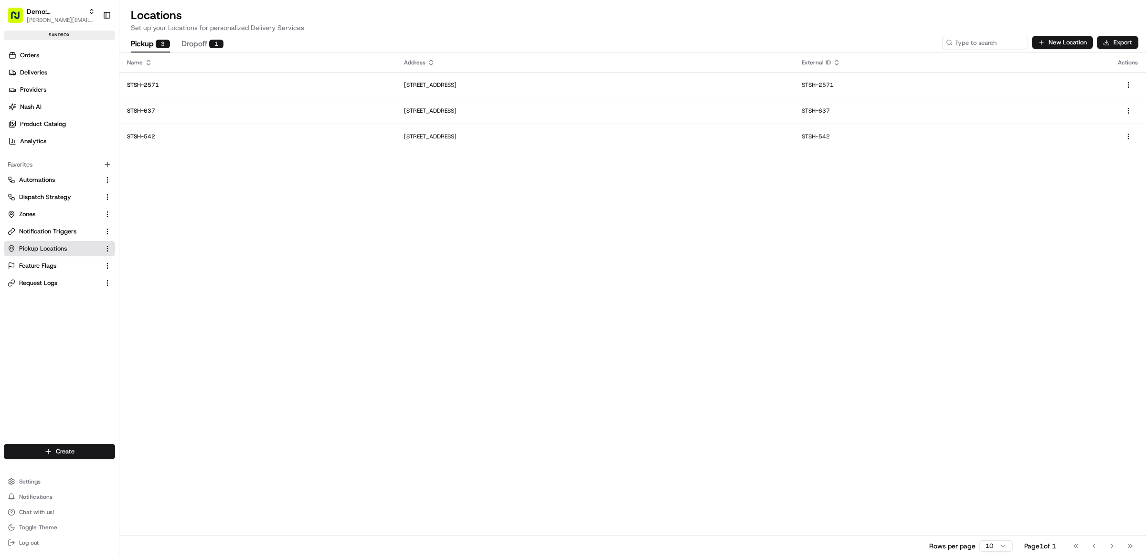
click at [246, 188] on div "Name Address External ID Actions STSH-2571 [STREET_ADDRESS] STSH-2571 STSH-637 …" at bounding box center [632, 305] width 1027 height 504
click at [305, 239] on div "Name Address External ID Actions STSH-2571 [STREET_ADDRESS] STSH-2571 STSH-637 …" at bounding box center [632, 305] width 1027 height 504
click at [62, 18] on span "[PERSON_NAME][EMAIL_ADDRESS][DOMAIN_NAME]" at bounding box center [61, 20] width 68 height 8
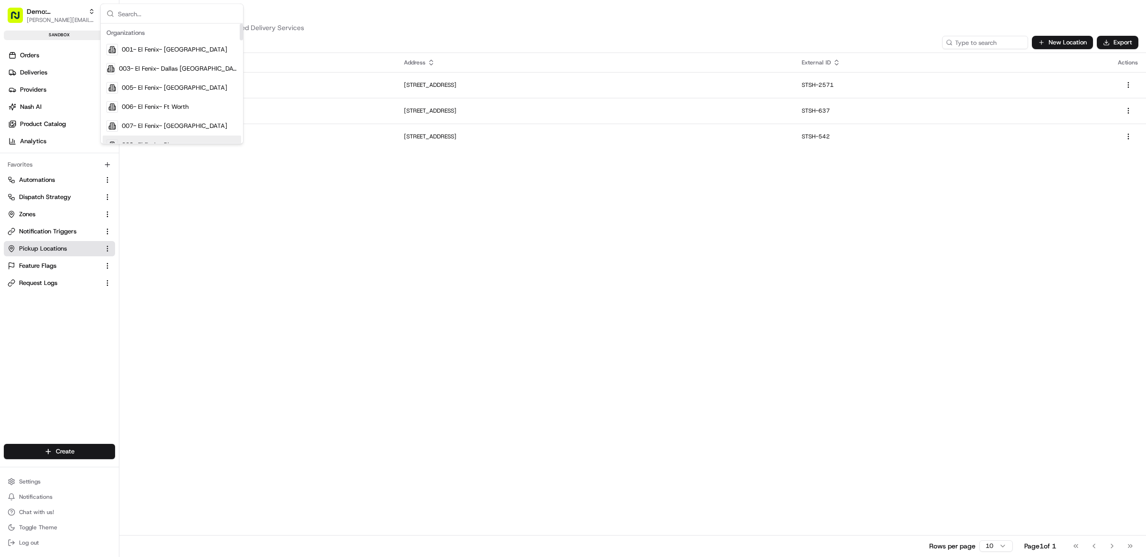
click at [258, 220] on div "Name Address External ID Actions STSH-2571 [STREET_ADDRESS] STSH-2571 STSH-637 …" at bounding box center [632, 305] width 1027 height 504
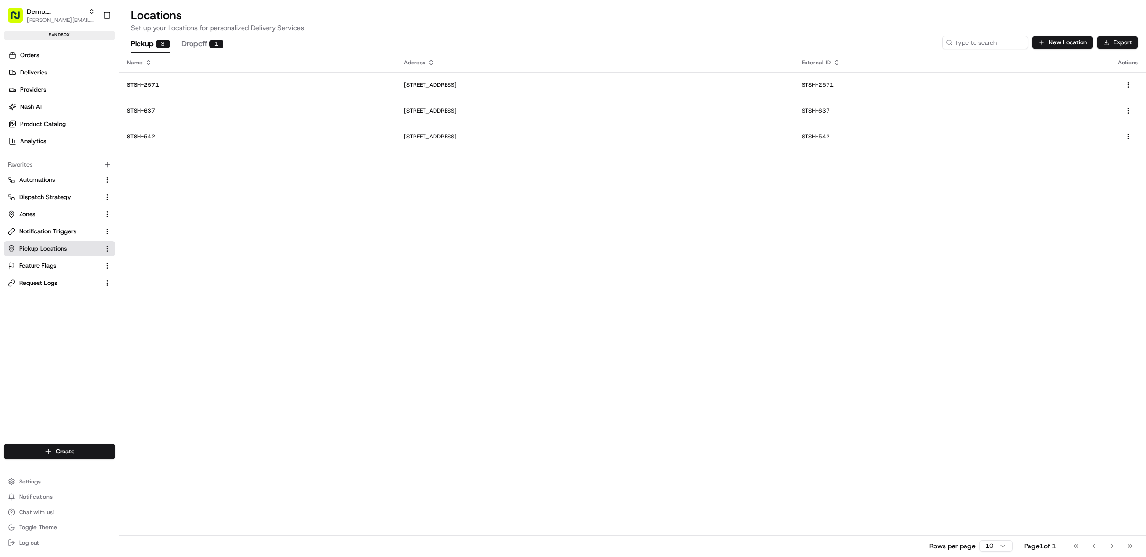
click at [75, 460] on div "Create" at bounding box center [59, 451] width 119 height 23
click at [75, 452] on html "Demo: [PERSON_NAME] [PERSON_NAME][EMAIL_ADDRESS][DOMAIN_NAME] Toggle Sidebar sa…" at bounding box center [573, 278] width 1146 height 557
click at [67, 389] on html "Demo: [PERSON_NAME] [PERSON_NAME][EMAIL_ADDRESS][DOMAIN_NAME] Toggle Sidebar sa…" at bounding box center [573, 278] width 1146 height 557
click at [62, 7] on span "Demo: [PERSON_NAME]" at bounding box center [56, 12] width 58 height 10
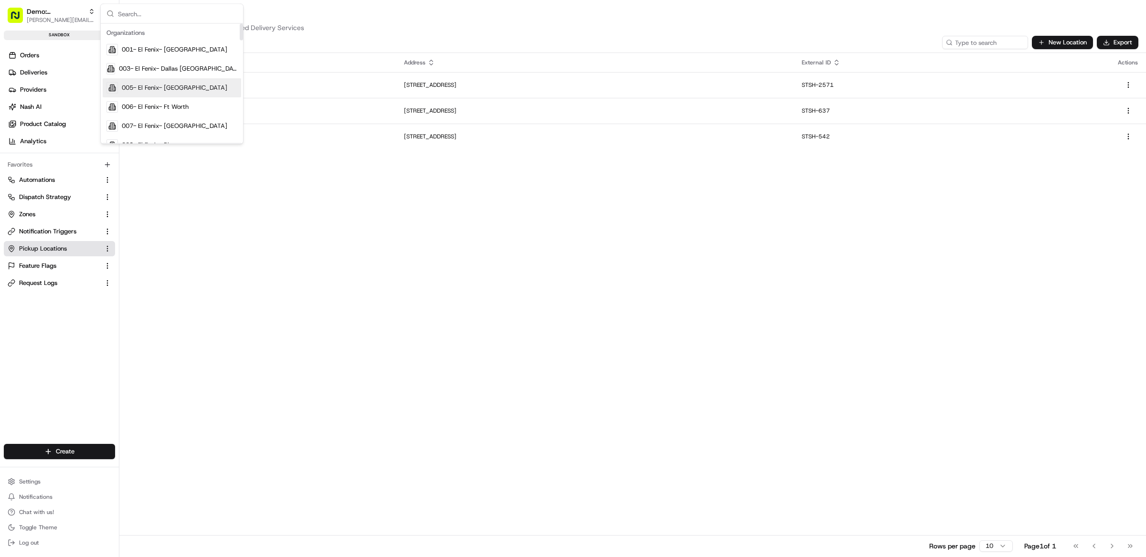
click at [185, 282] on div "Name Address External ID Actions STSH-2571 [STREET_ADDRESS] STSH-2571 STSH-637 …" at bounding box center [632, 305] width 1027 height 504
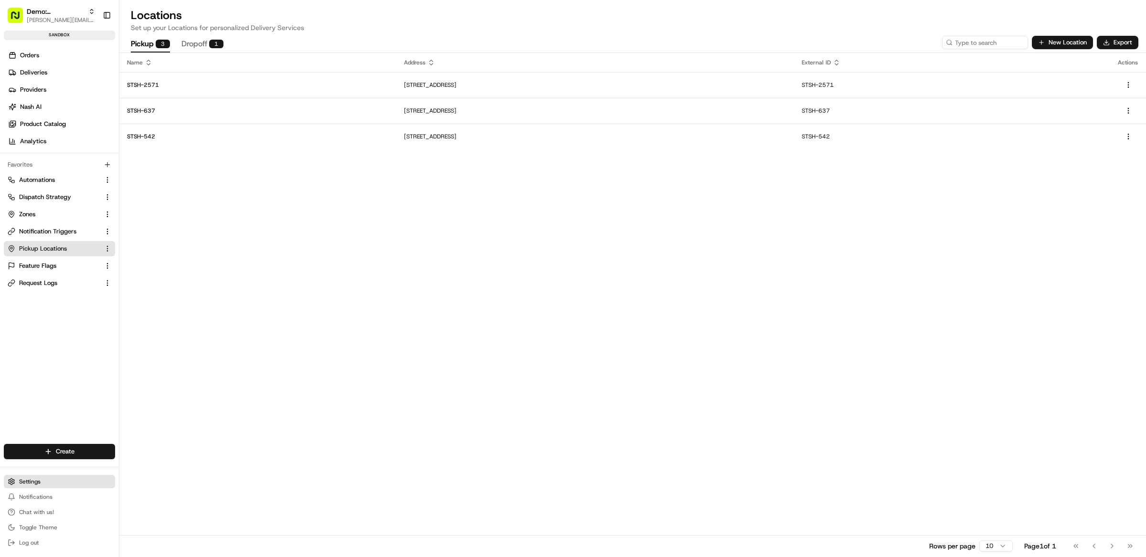
click at [47, 486] on button "Settings" at bounding box center [59, 481] width 111 height 13
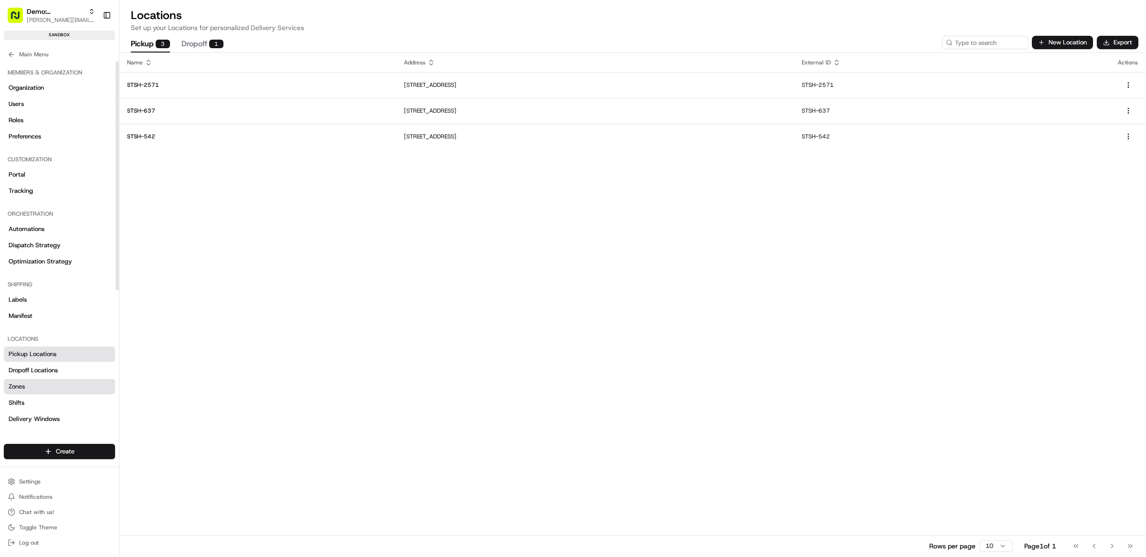
scroll to position [221, 0]
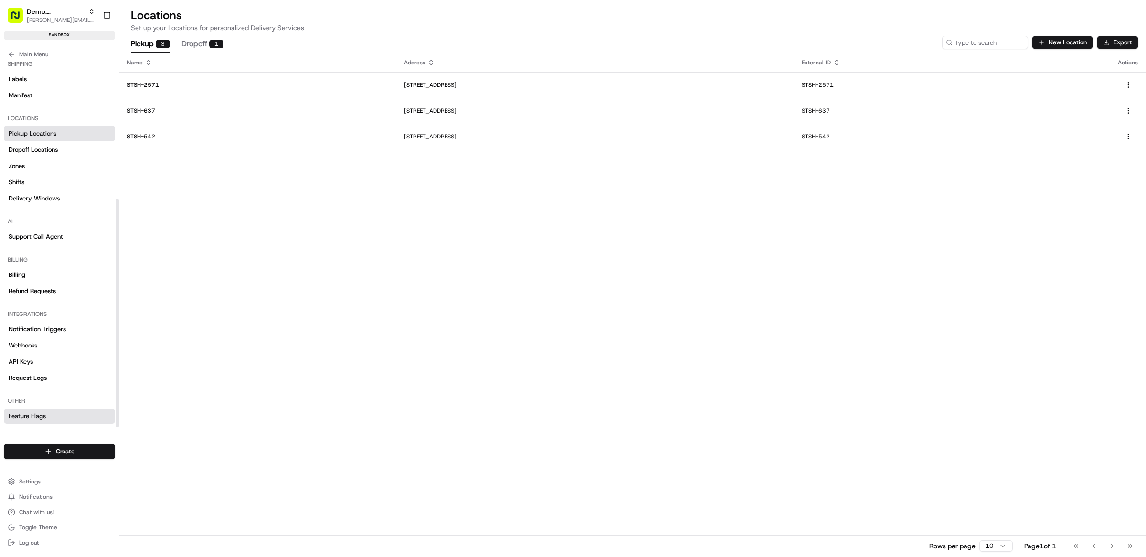
click at [62, 416] on link "Feature Flags" at bounding box center [59, 416] width 111 height 15
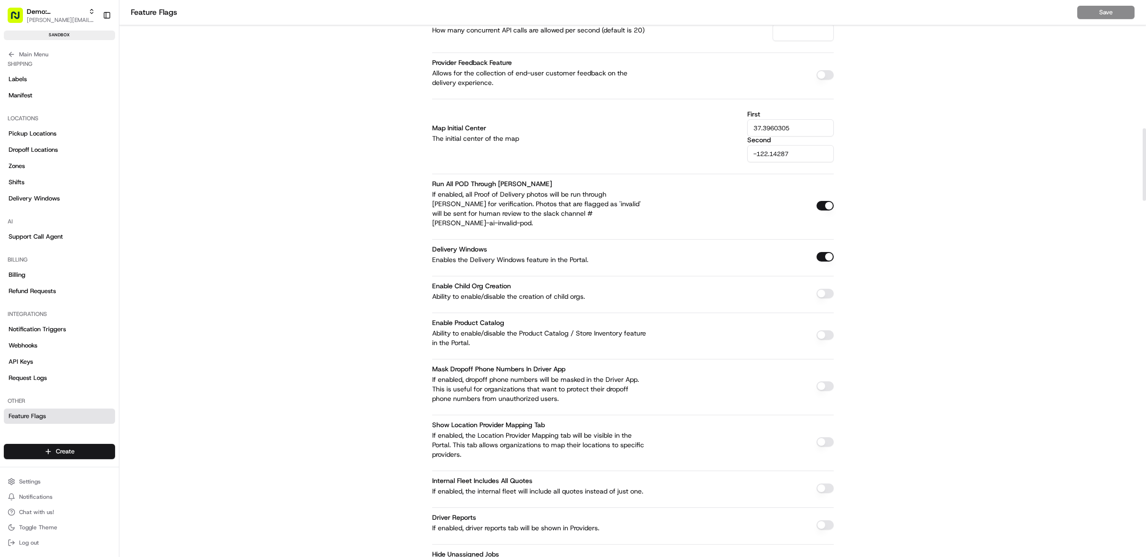
click at [824, 289] on button "button" at bounding box center [825, 294] width 17 height 10
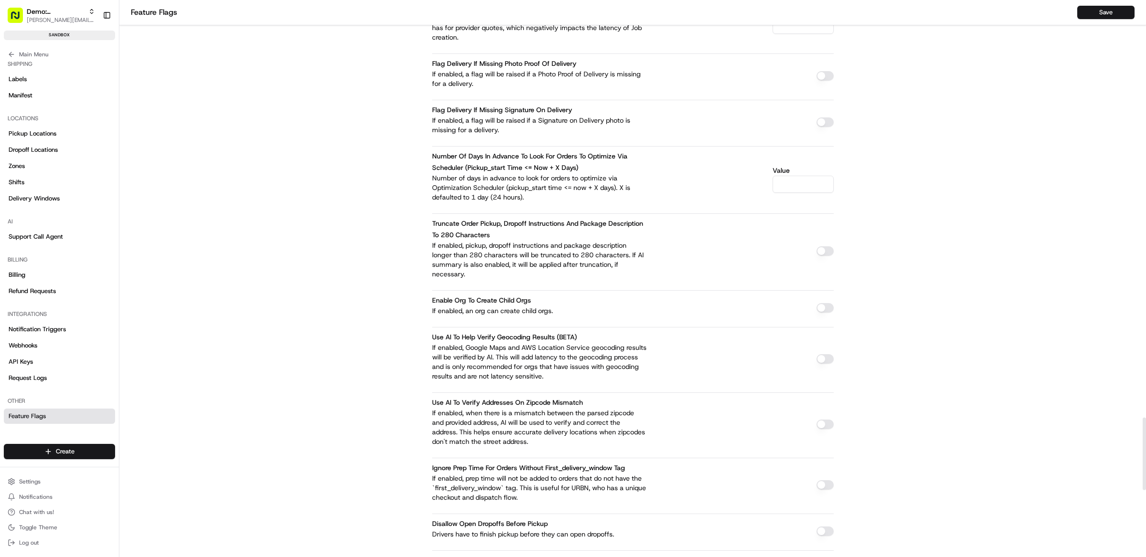
click at [821, 303] on button "button" at bounding box center [825, 308] width 17 height 10
click at [1083, 17] on button "Save" at bounding box center [1105, 12] width 57 height 13
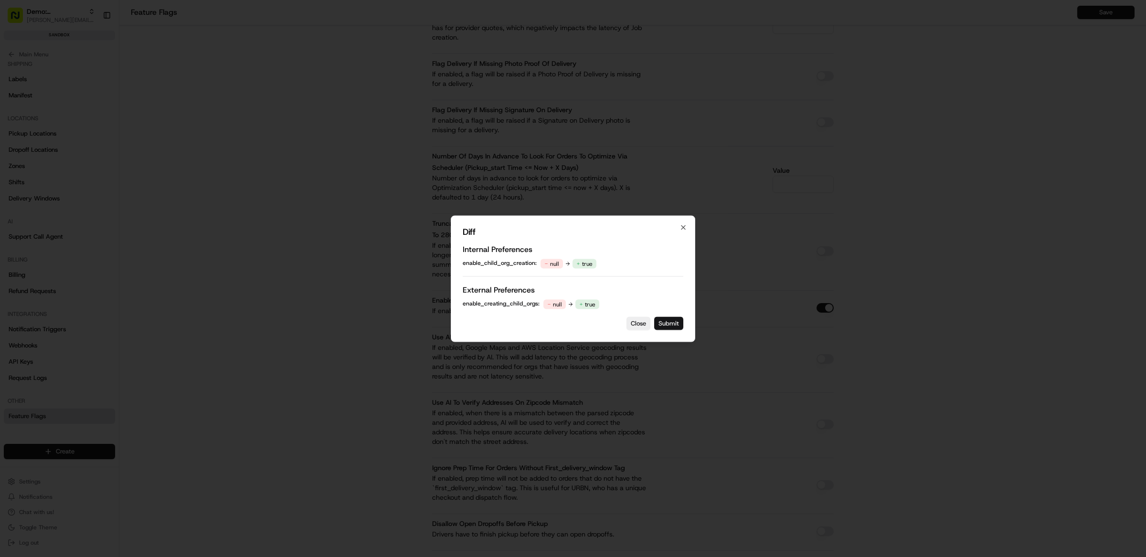
click at [672, 321] on button "Submit" at bounding box center [668, 323] width 29 height 13
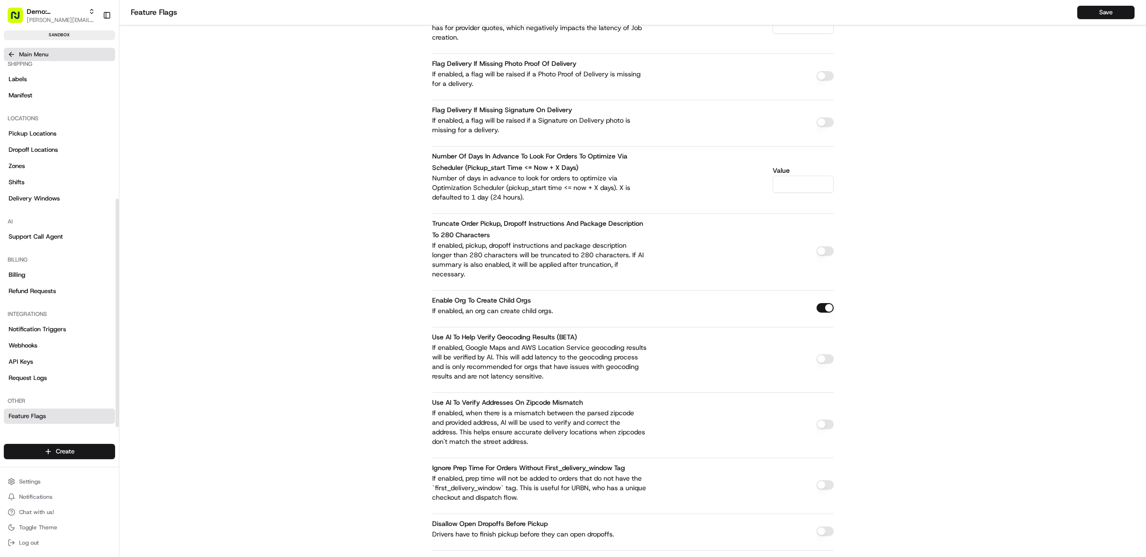
click at [44, 49] on button "Main Menu" at bounding box center [59, 54] width 111 height 13
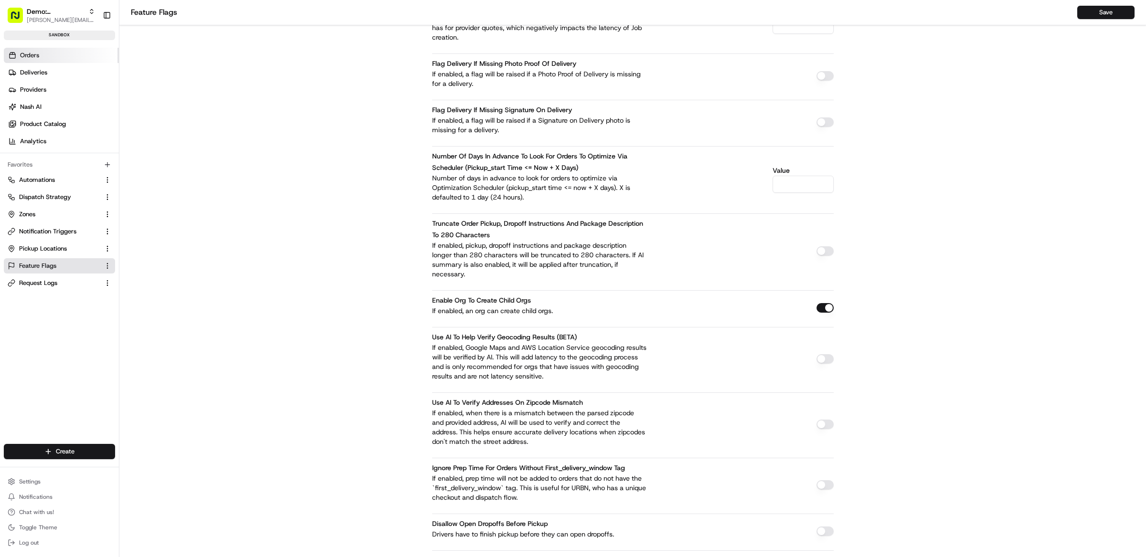
click at [45, 57] on link "Orders" at bounding box center [61, 55] width 115 height 15
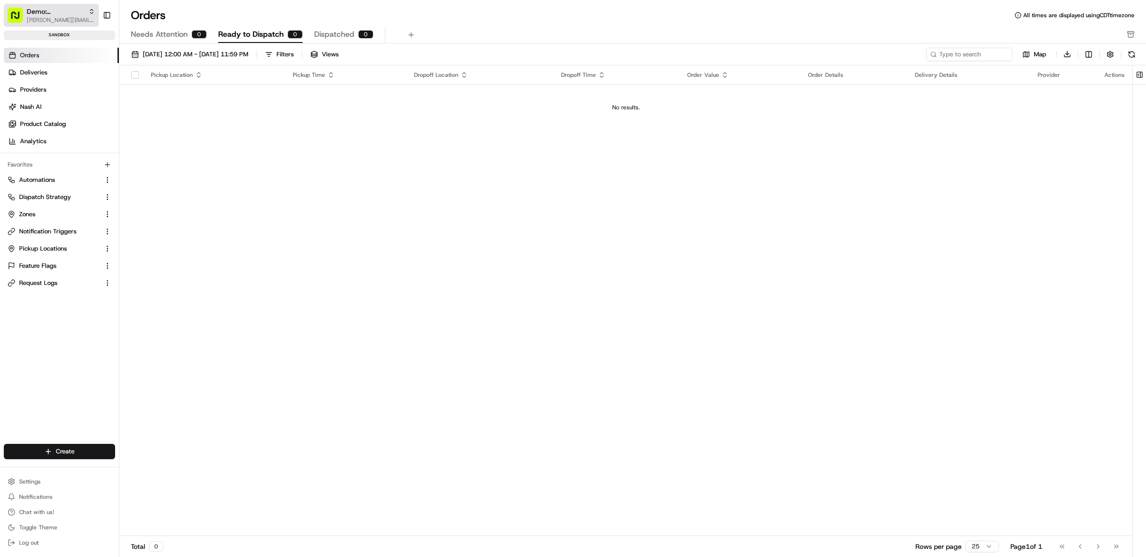
click at [61, 20] on span "[PERSON_NAME][EMAIL_ADDRESS][DOMAIN_NAME]" at bounding box center [61, 20] width 68 height 8
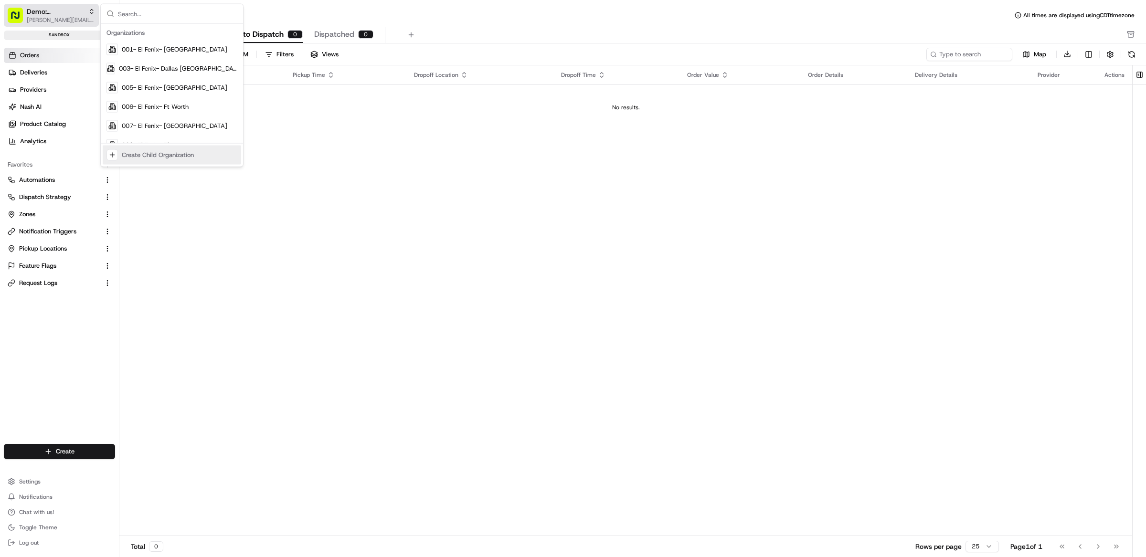
click at [59, 17] on span "[PERSON_NAME][EMAIL_ADDRESS][DOMAIN_NAME]" at bounding box center [61, 20] width 68 height 8
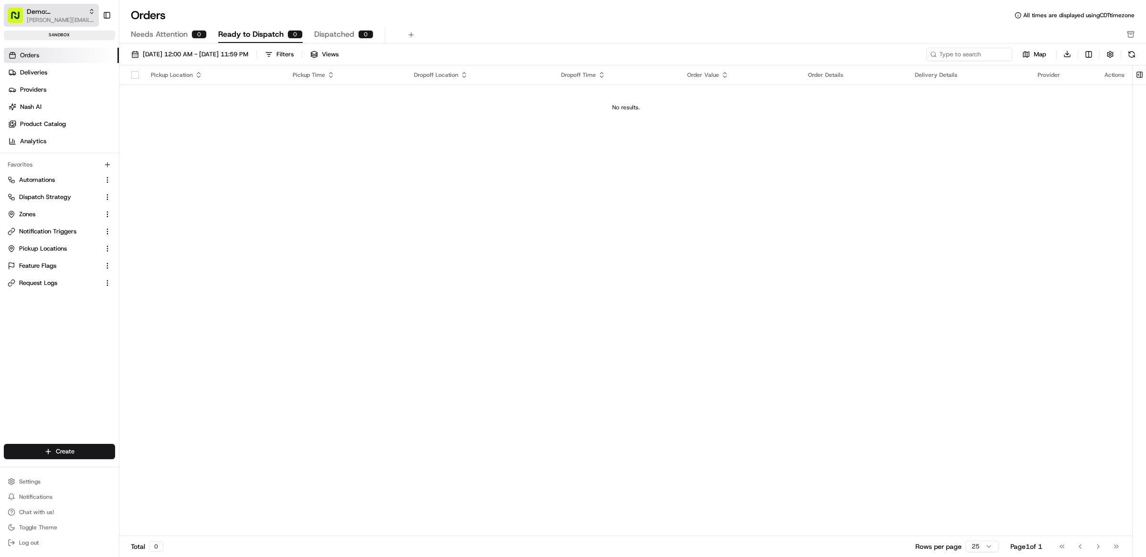
click at [47, 16] on span "[PERSON_NAME][EMAIL_ADDRESS][DOMAIN_NAME]" at bounding box center [61, 20] width 68 height 8
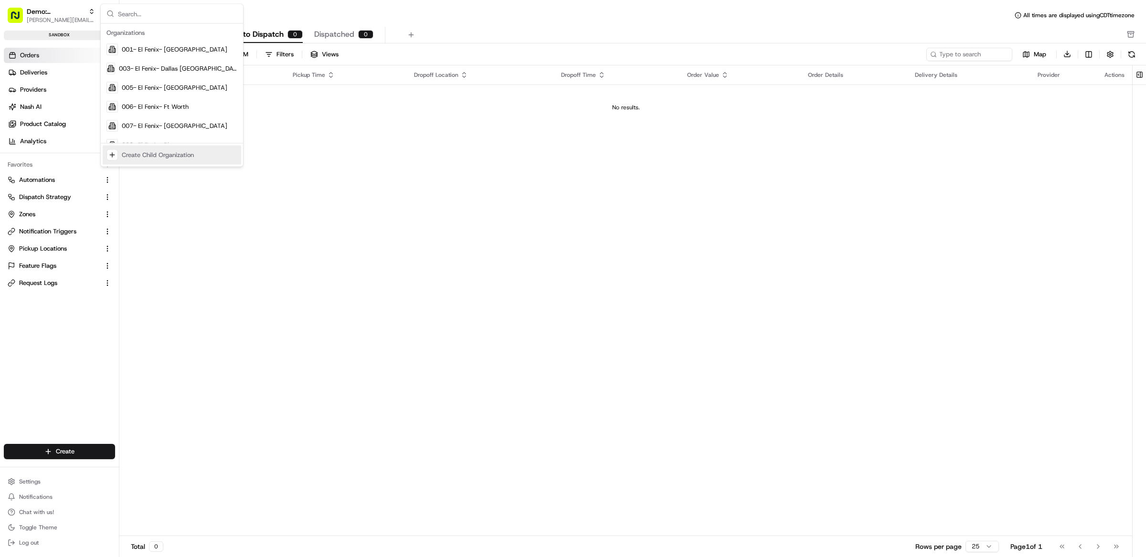
click at [401, 230] on div "Pickup Location Pickup Time Dropoff Location Dropoff Time Order Value Order Det…" at bounding box center [625, 300] width 1013 height 471
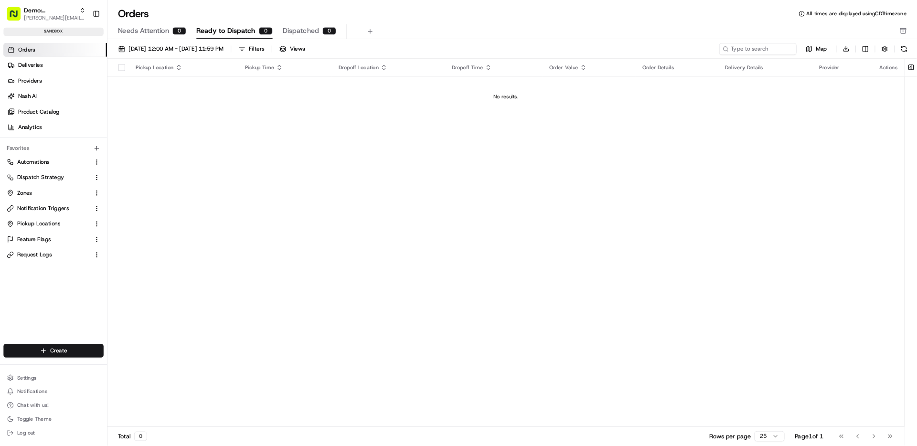
scroll to position [221, 0]
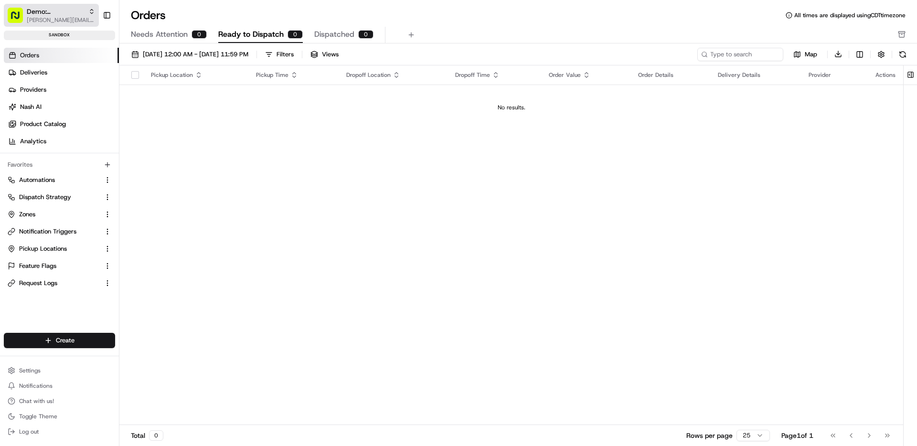
click at [61, 23] on span "[PERSON_NAME][EMAIL_ADDRESS][DOMAIN_NAME]" at bounding box center [61, 20] width 68 height 8
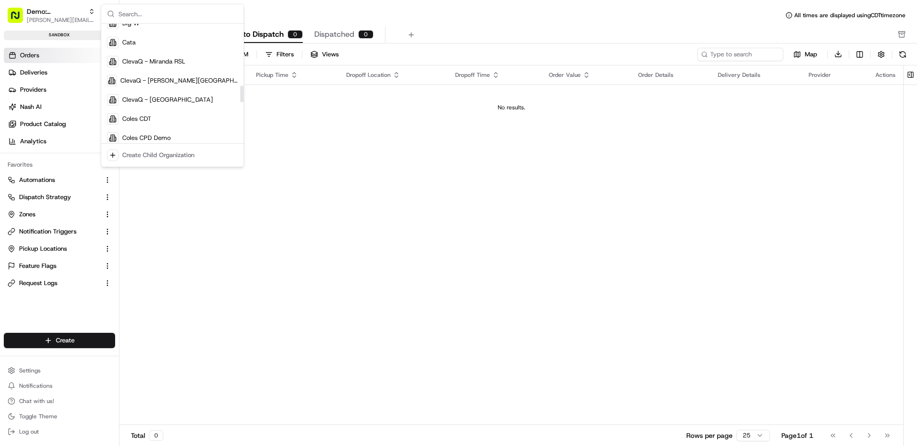
scroll to position [0, 0]
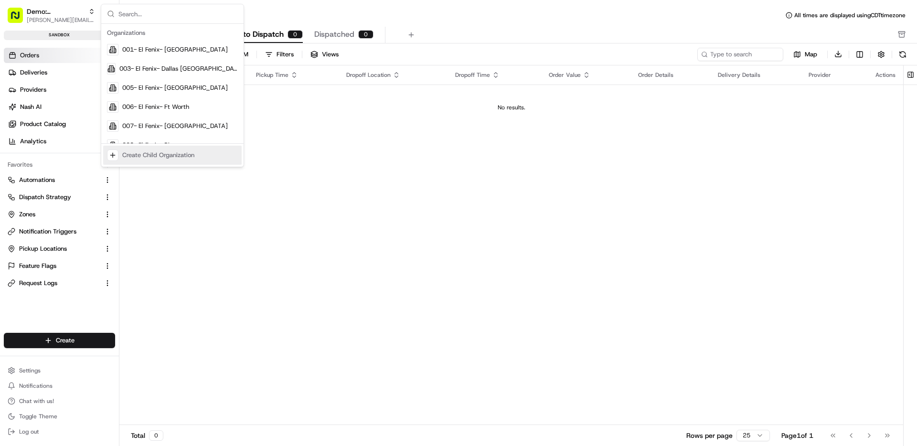
click at [174, 189] on div "Pickup Location Pickup Time Dropoff Location Dropoff Time Order Value Order Det…" at bounding box center [511, 245] width 784 height 360
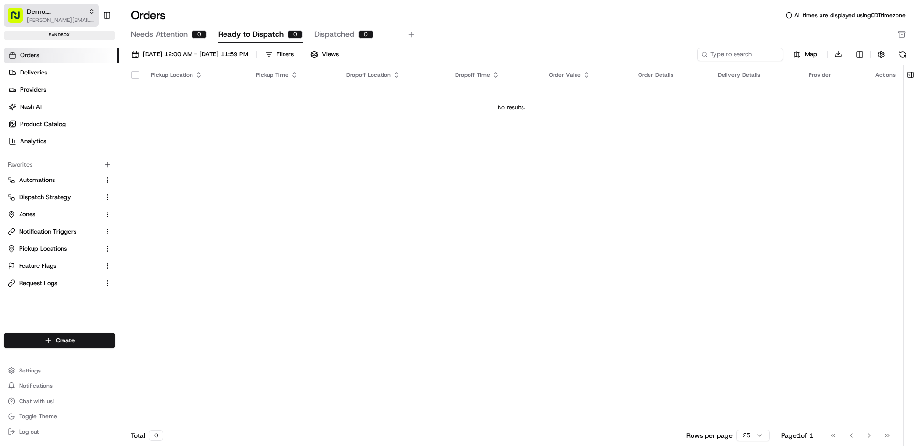
click at [50, 18] on span "[PERSON_NAME][EMAIL_ADDRESS][DOMAIN_NAME]" at bounding box center [61, 20] width 68 height 8
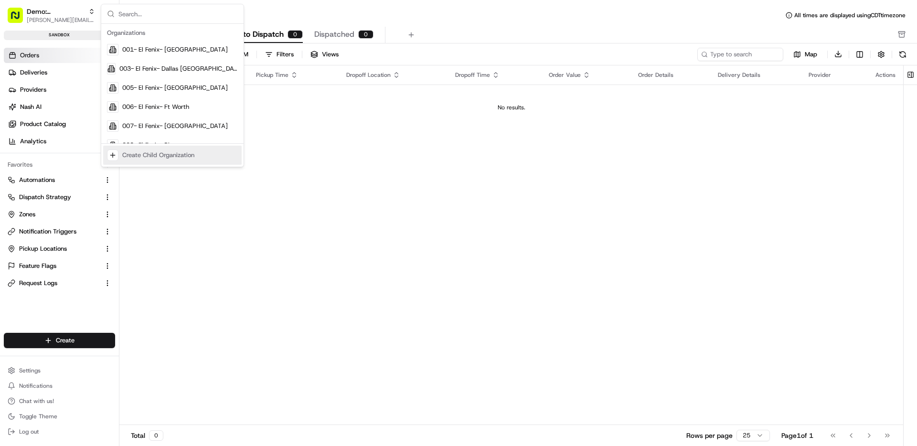
click at [112, 157] on div "Suggestions" at bounding box center [112, 154] width 11 height 11
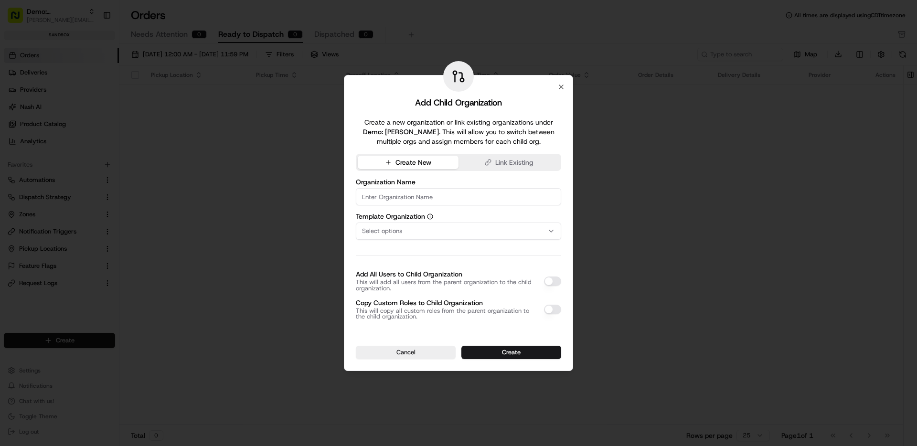
click at [428, 199] on input at bounding box center [458, 196] width 205 height 17
type input "Alto - Philly"
click at [432, 224] on button "Select options" at bounding box center [458, 231] width 205 height 17
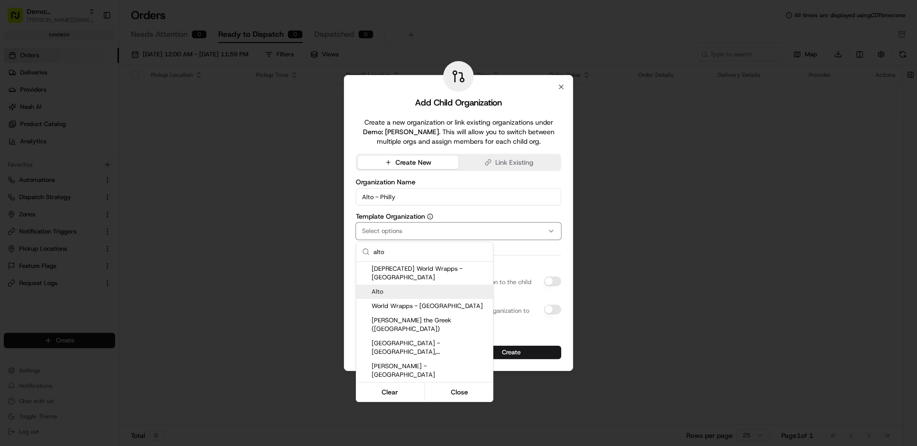
type input "alto"
click at [405, 288] on span "Alto" at bounding box center [430, 292] width 117 height 9
click at [451, 215] on div at bounding box center [458, 223] width 917 height 446
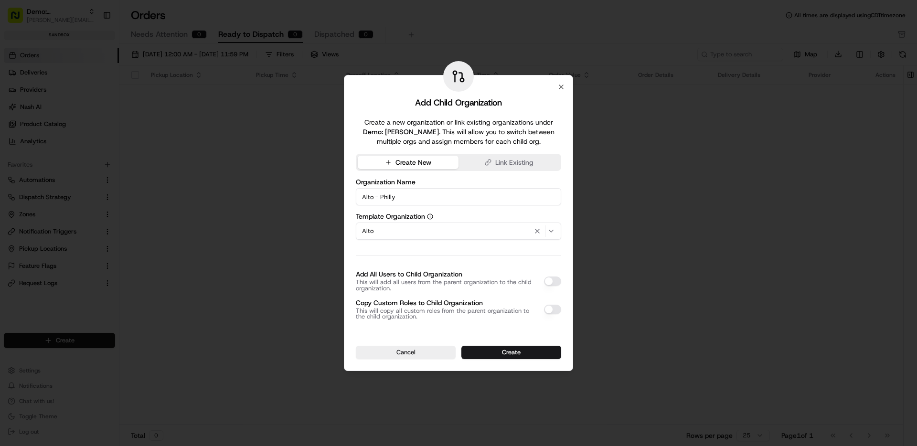
drag, startPoint x: 415, startPoint y: 197, endPoint x: 360, endPoint y: 197, distance: 54.4
click at [360, 197] on input "Alto - Philly" at bounding box center [458, 196] width 205 height 17
click at [443, 180] on label "Organization Name" at bounding box center [458, 182] width 205 height 7
drag, startPoint x: 401, startPoint y: 200, endPoint x: 351, endPoint y: 200, distance: 50.1
click at [351, 200] on div "Add Child Organization Create a new organization or link existing organizations…" at bounding box center [458, 223] width 229 height 296
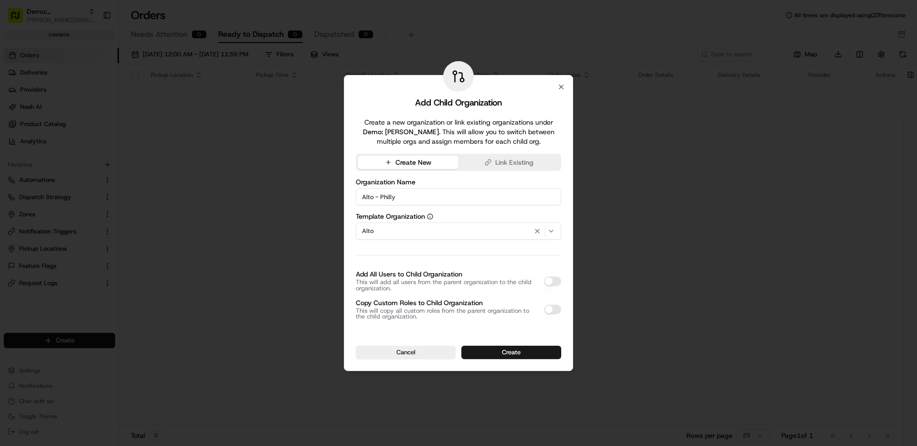
click at [439, 264] on div "Organization Name Alto - Philly Template Organization Alto Add All Users to Chi…" at bounding box center [458, 249] width 205 height 141
click at [546, 279] on button "Add All Users to Child Organization" at bounding box center [552, 282] width 17 height 10
click at [555, 312] on button "Copy Custom Roles to Child Organization" at bounding box center [552, 310] width 17 height 10
drag, startPoint x: 490, startPoint y: 304, endPoint x: 353, endPoint y: 301, distance: 136.2
click at [353, 301] on div "Add Child Organization Create a new organization or link existing organizations…" at bounding box center [458, 223] width 229 height 296
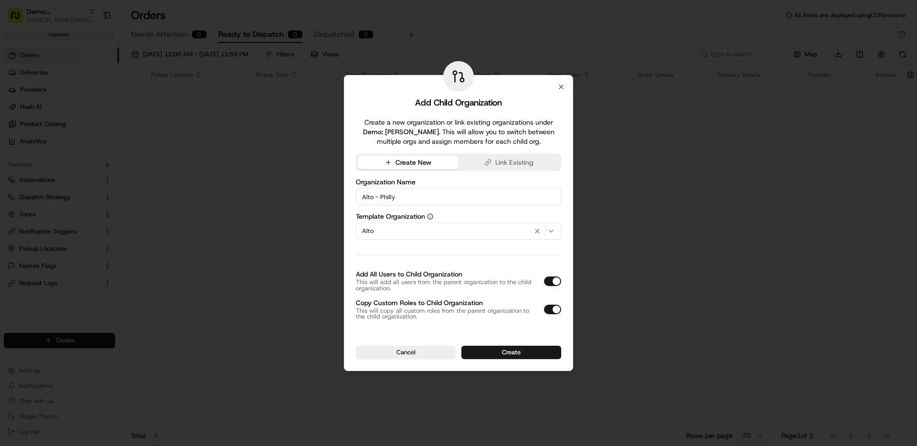
click at [491, 288] on p "This will add all users from the parent organization to the child organization." at bounding box center [445, 285] width 179 height 12
click at [549, 284] on button "Add All Users to Child Organization" at bounding box center [552, 282] width 17 height 10
click at [508, 282] on p "This will add all users from the parent organization to the child organization." at bounding box center [445, 285] width 179 height 12
drag, startPoint x: 384, startPoint y: 233, endPoint x: 356, endPoint y: 246, distance: 30.6
click at [356, 246] on div "Organization Name Alto - Philly Template Organization Alto Add All Users to Chi…" at bounding box center [458, 249] width 205 height 141
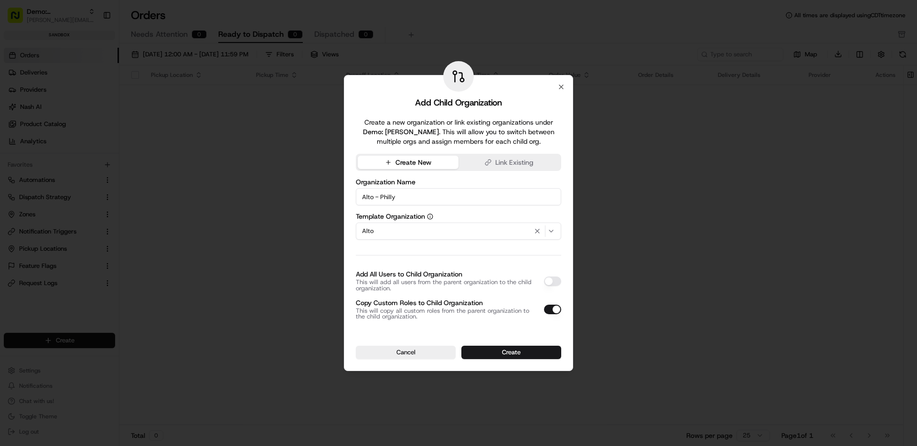
click at [460, 176] on div "Organization Name Alto - Philly Template Organization Alto Add All Users to Chi…" at bounding box center [458, 249] width 205 height 149
click at [562, 86] on icon "button" at bounding box center [561, 87] width 8 height 8
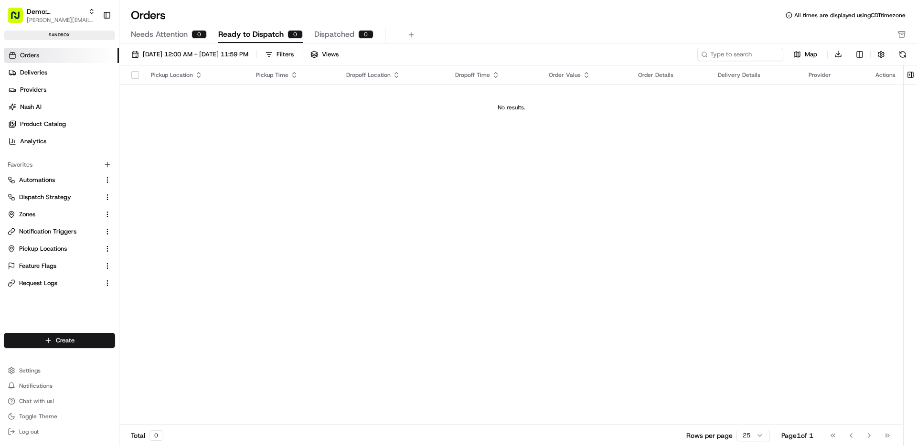
click at [497, 169] on div "Pickup Location Pickup Time Dropoff Location Dropoff Time Order Value Order Det…" at bounding box center [511, 245] width 784 height 360
click at [43, 373] on button "Settings" at bounding box center [59, 370] width 111 height 13
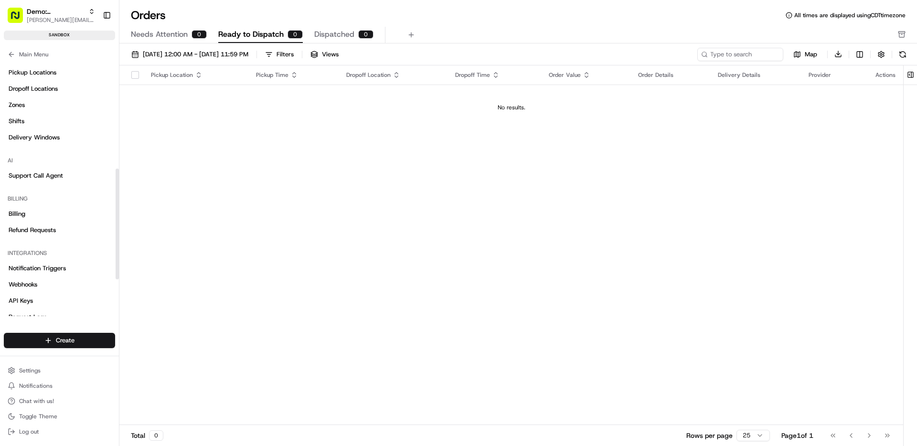
scroll to position [332, 0]
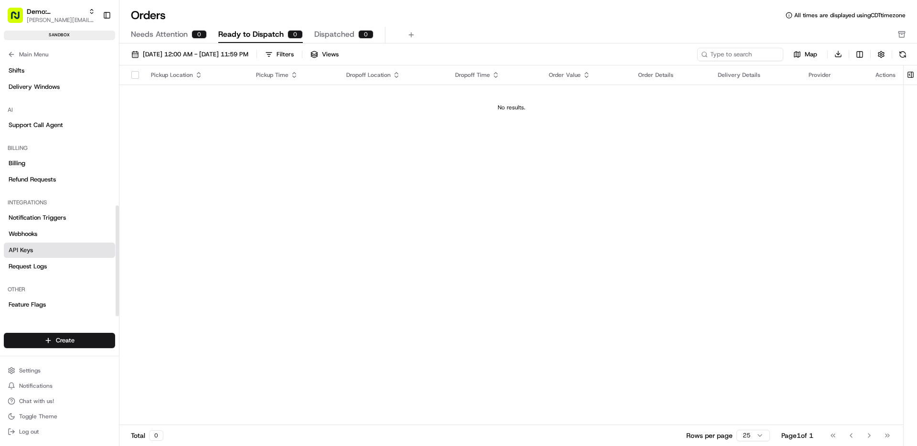
click at [32, 245] on link "API Keys" at bounding box center [59, 250] width 111 height 15
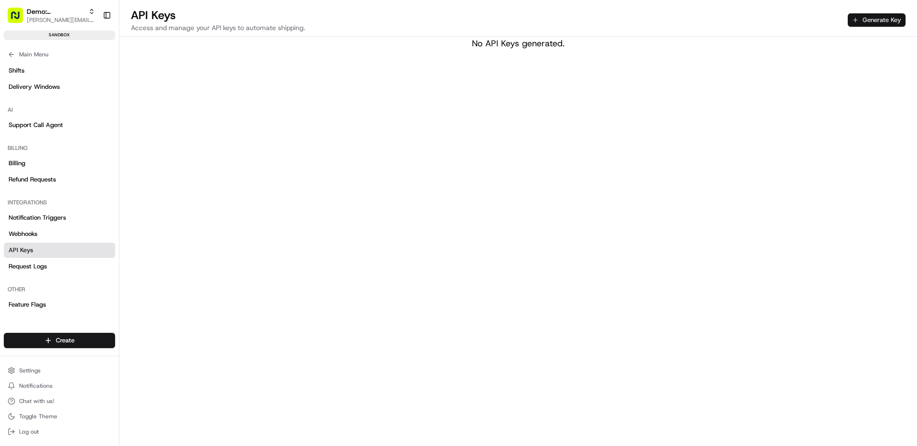
click at [881, 24] on button "Generate Key" at bounding box center [877, 19] width 58 height 13
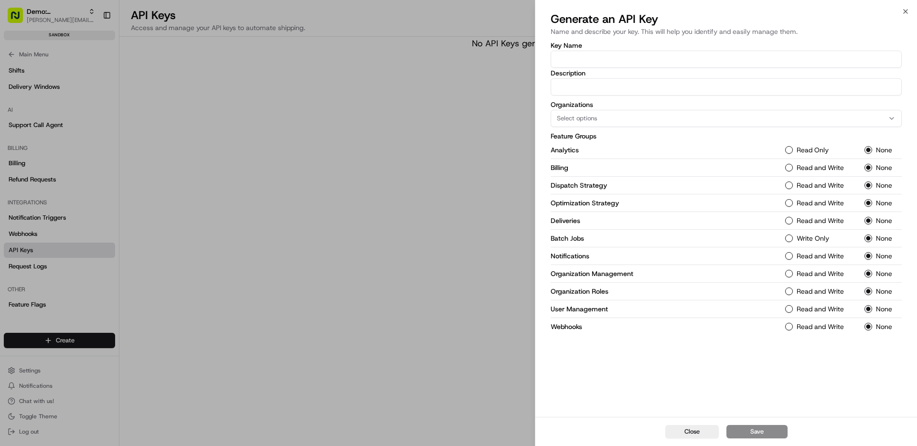
click at [596, 121] on span "Select options" at bounding box center [577, 118] width 40 height 9
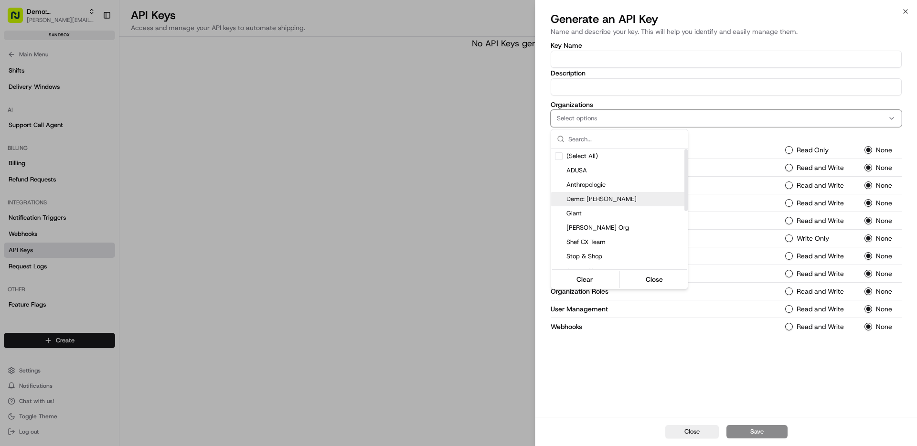
click at [639, 199] on span "Demo: [PERSON_NAME]" at bounding box center [624, 199] width 117 height 9
click at [636, 209] on span "Giant" at bounding box center [624, 213] width 117 height 9
click at [720, 145] on div at bounding box center [458, 223] width 917 height 446
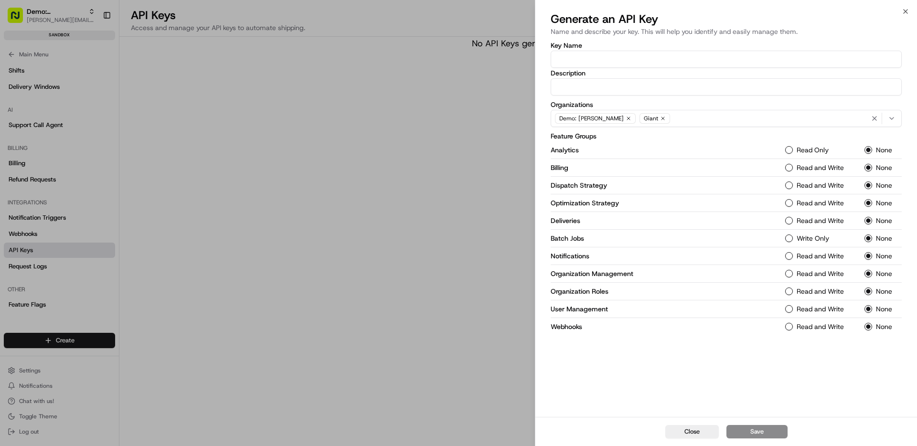
click at [616, 59] on input "Key Name" at bounding box center [726, 59] width 351 height 17
click at [660, 117] on icon "button" at bounding box center [663, 119] width 6 height 6
click at [909, 9] on icon "button" at bounding box center [906, 12] width 8 height 8
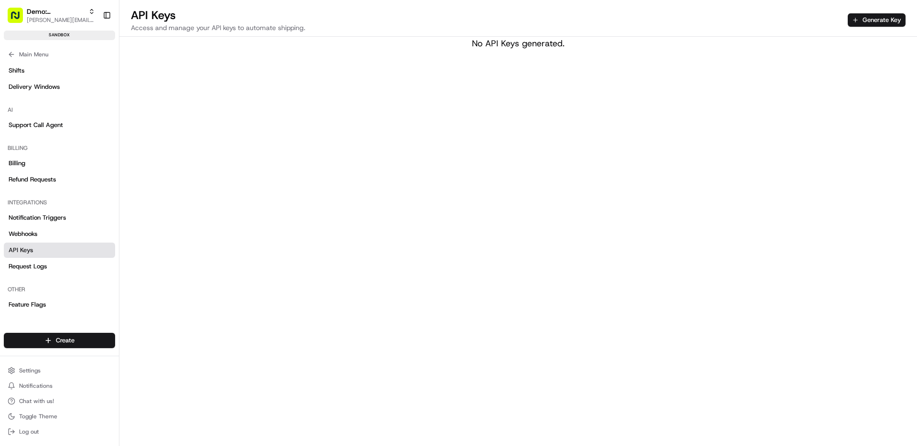
click at [203, 222] on div "API Keys Access and manage your API keys to automate shipping. Generate Key No …" at bounding box center [518, 223] width 798 height 446
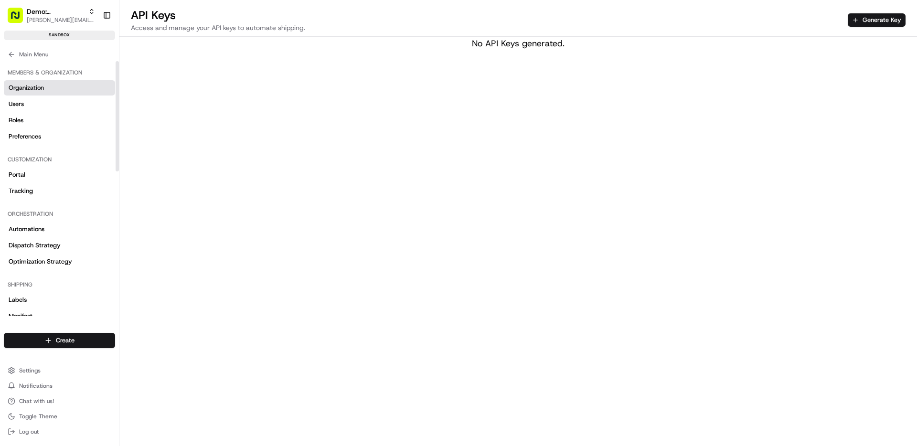
click at [41, 85] on span "Organization" at bounding box center [26, 88] width 35 height 9
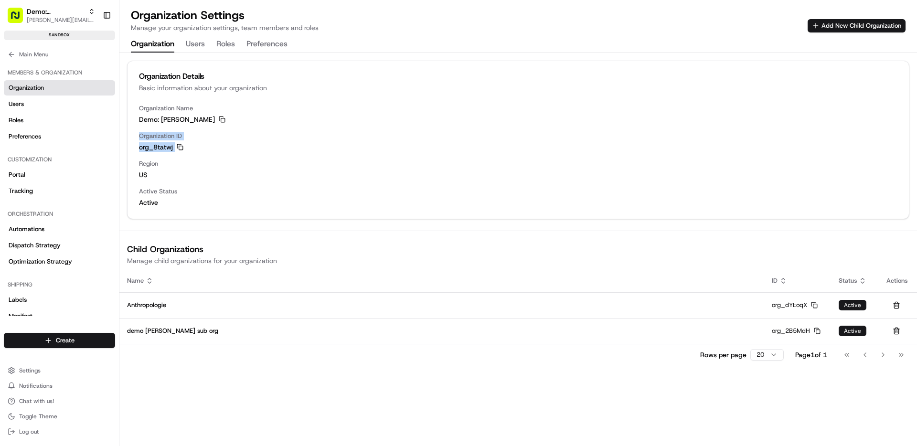
drag, startPoint x: 140, startPoint y: 138, endPoint x: 193, endPoint y: 151, distance: 54.8
click at [193, 151] on div "Organization ID org_8tatwj Copy org_8tatwj" at bounding box center [518, 142] width 758 height 20
click at [14, 55] on icon at bounding box center [12, 55] width 8 height 8
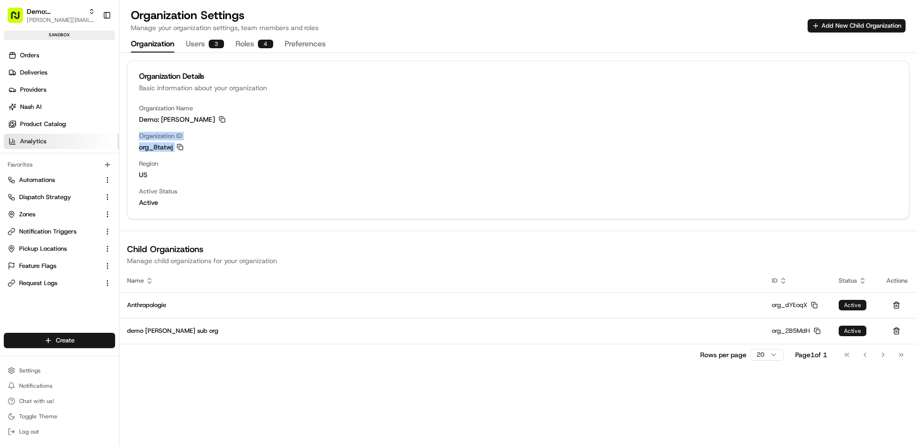
click at [41, 141] on span "Analytics" at bounding box center [33, 141] width 26 height 9
